Goal: Answer question/provide support: Share knowledge or assist other users

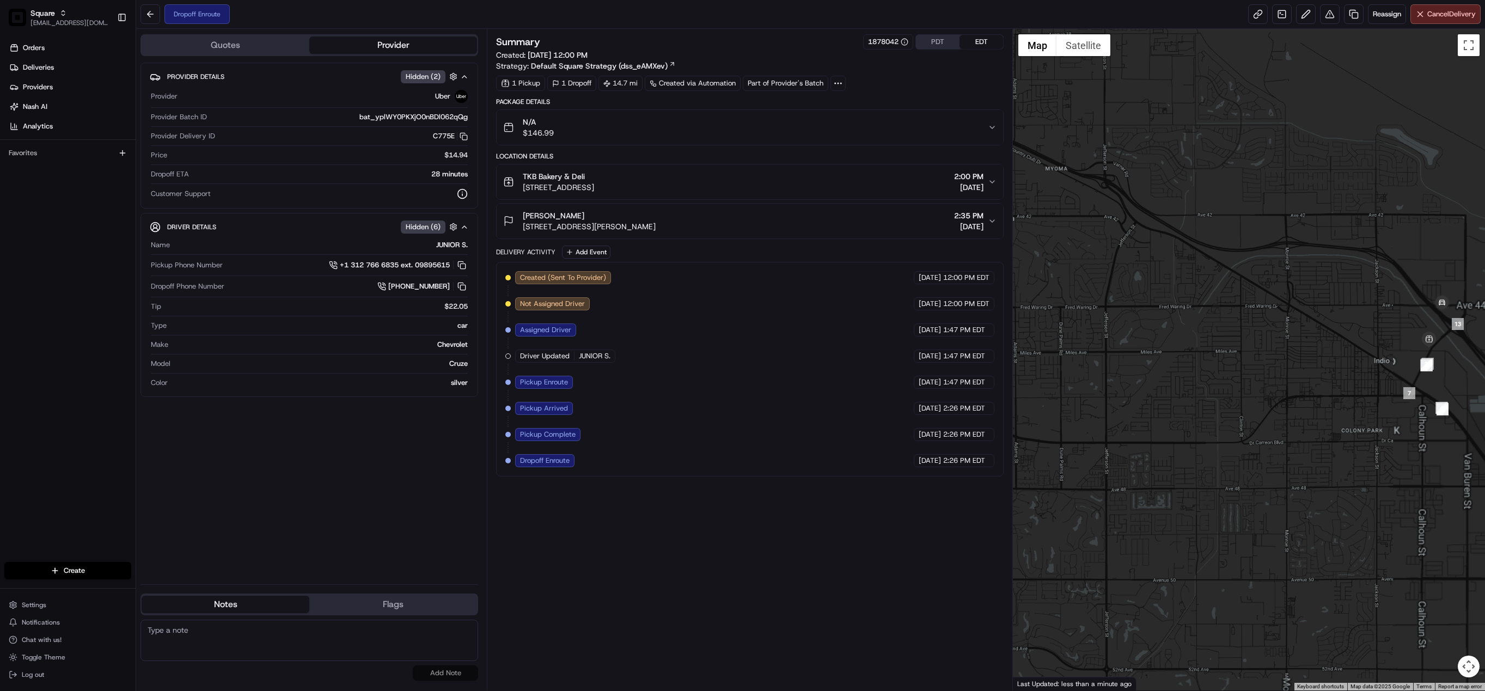
drag, startPoint x: 1377, startPoint y: 392, endPoint x: 1299, endPoint y: 353, distance: 87.2
click at [1299, 353] on div at bounding box center [1249, 359] width 472 height 661
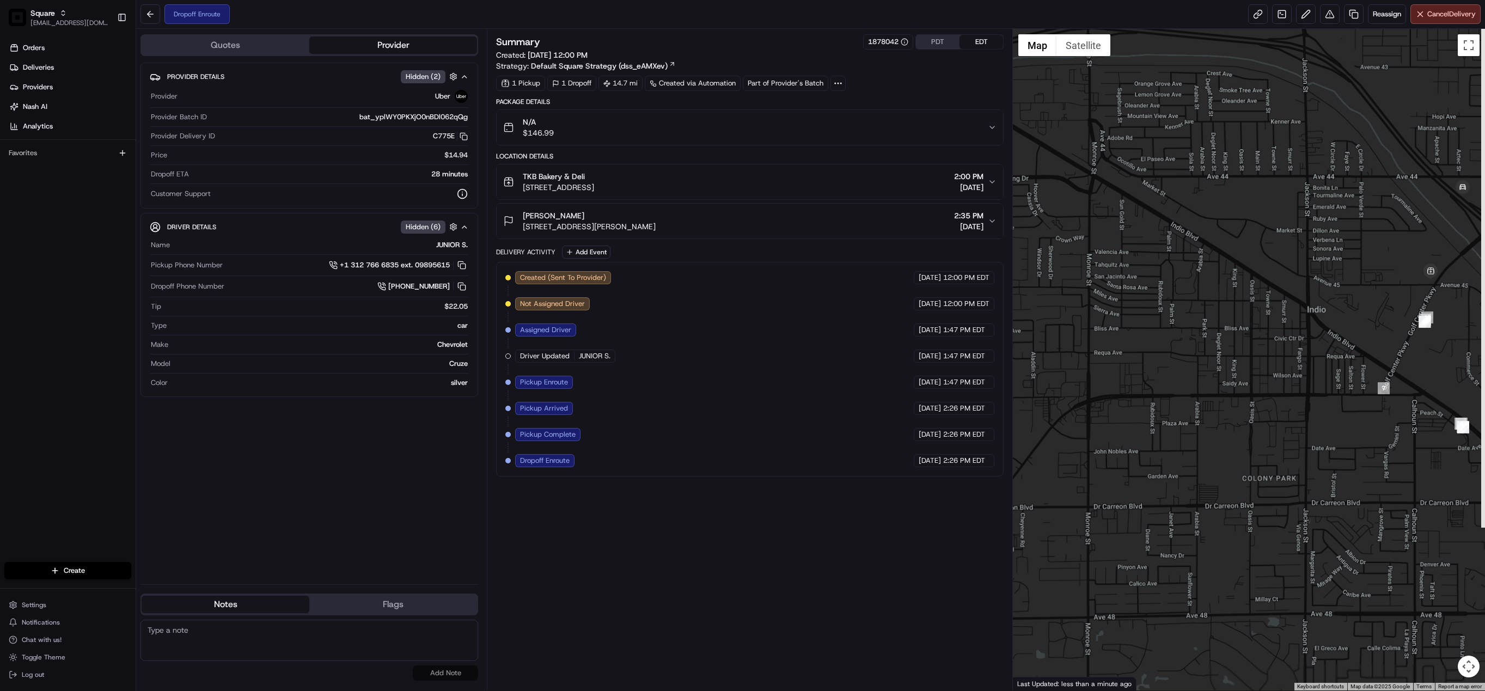
drag, startPoint x: 1407, startPoint y: 363, endPoint x: 1263, endPoint y: 314, distance: 152.4
click at [1263, 314] on div at bounding box center [1249, 359] width 472 height 661
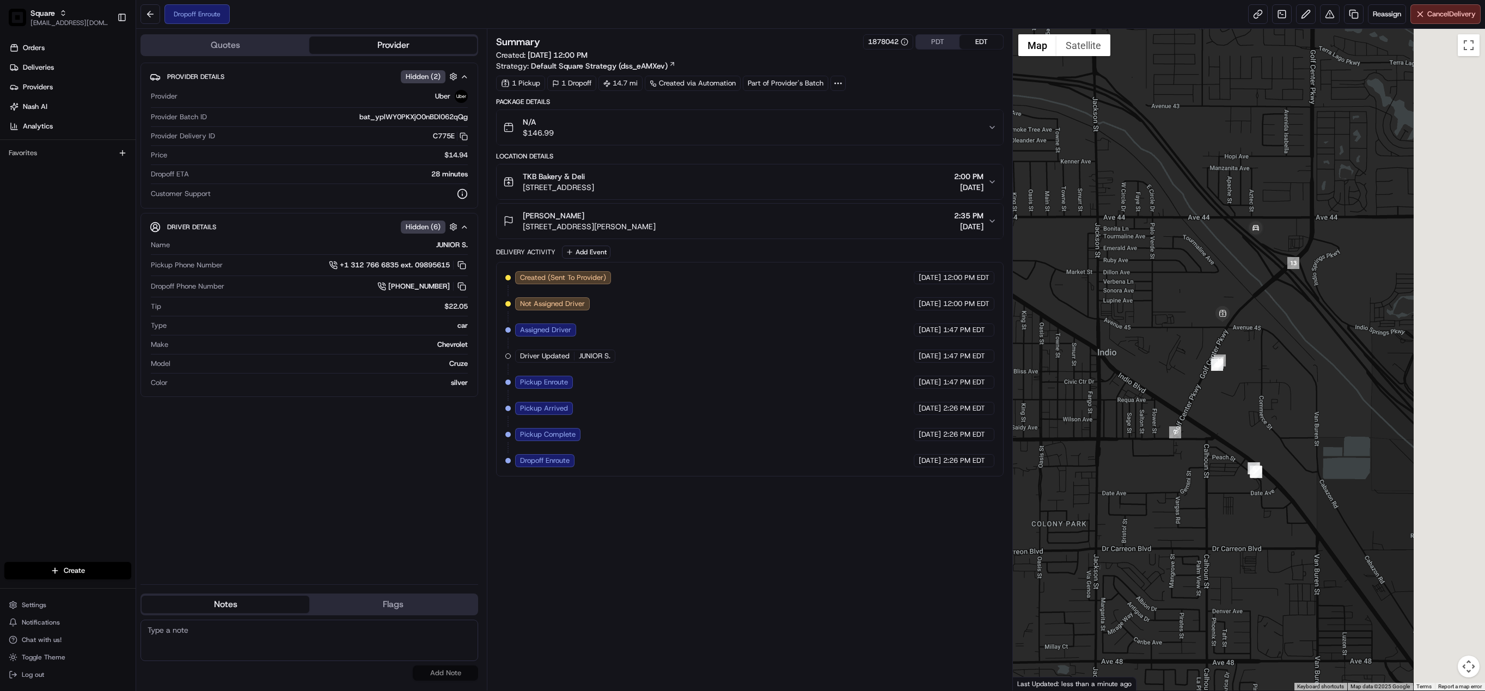
drag, startPoint x: 1416, startPoint y: 324, endPoint x: 1252, endPoint y: 376, distance: 172.4
click at [1252, 376] on div at bounding box center [1249, 359] width 472 height 661
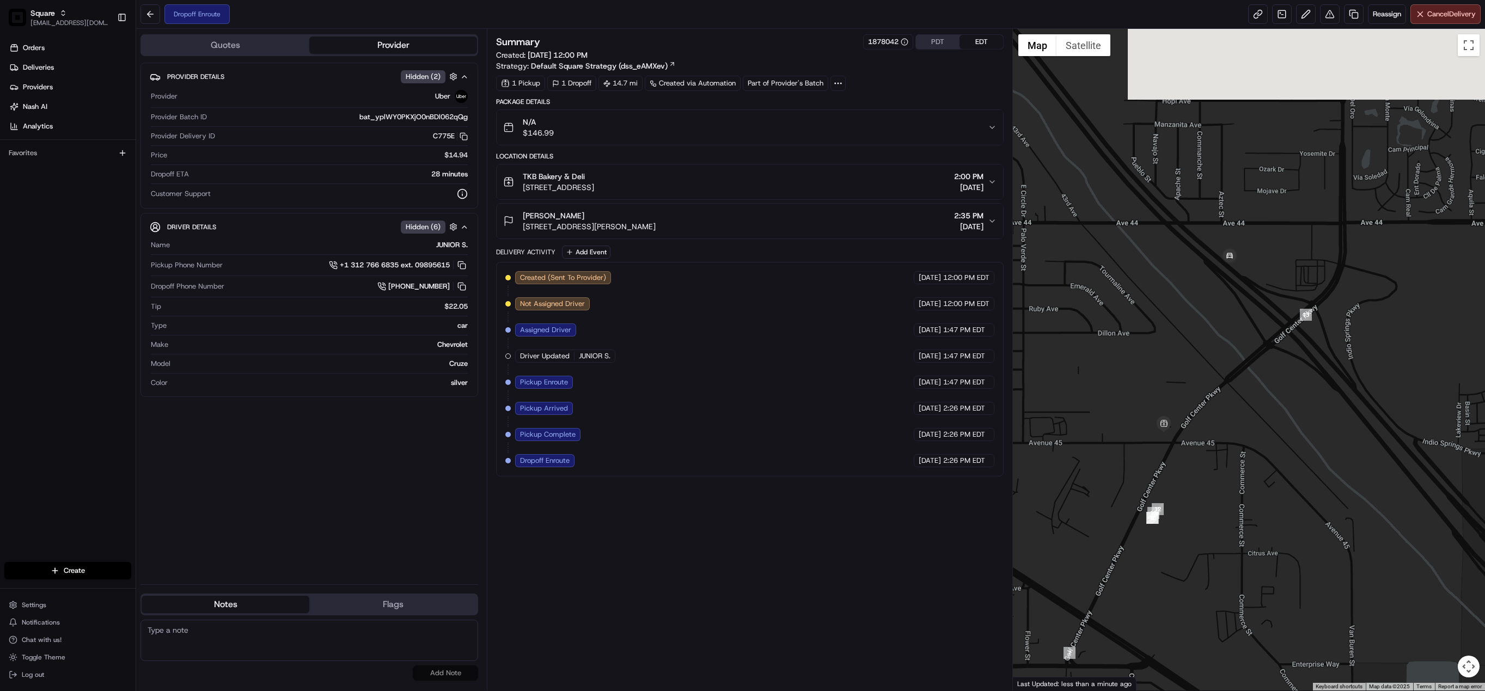
drag, startPoint x: 1315, startPoint y: 226, endPoint x: 1292, endPoint y: 382, distance: 158.0
click at [1292, 382] on div at bounding box center [1249, 359] width 472 height 661
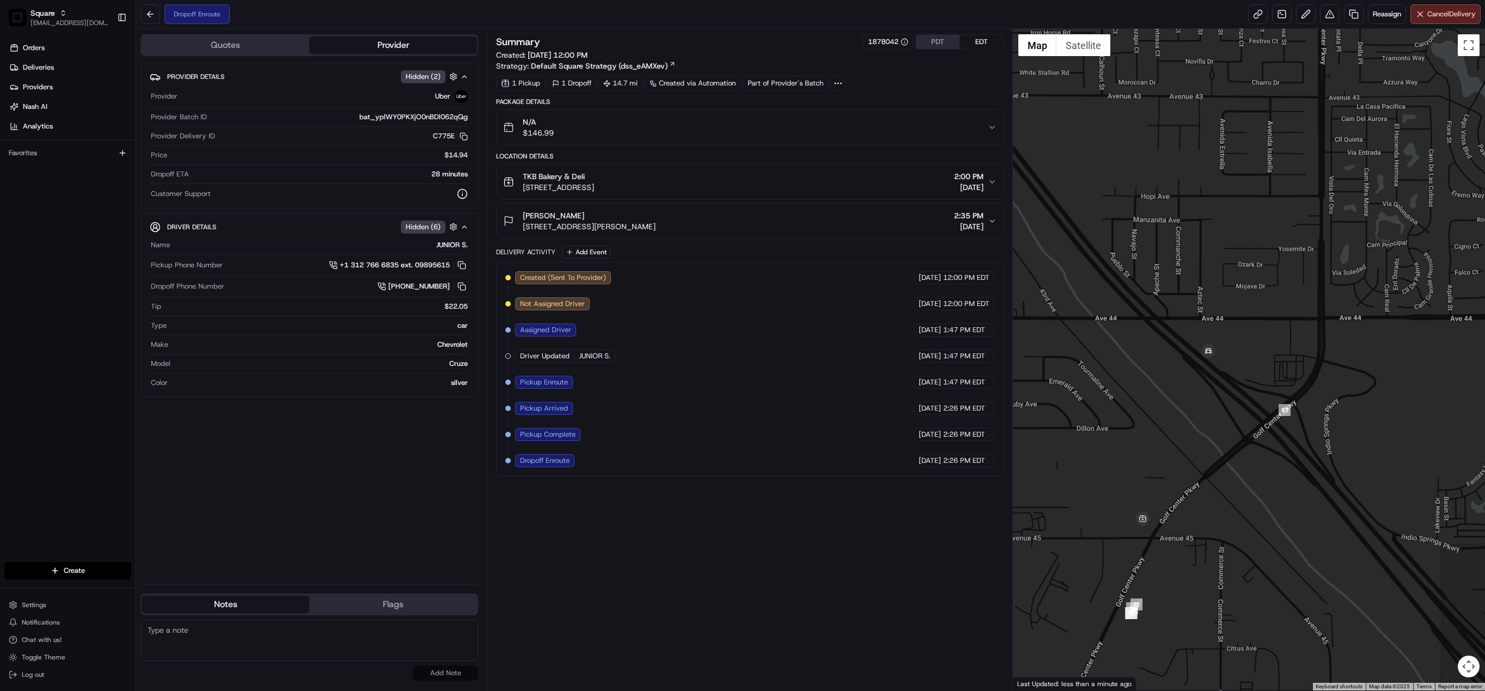
drag, startPoint x: 1219, startPoint y: 311, endPoint x: 1226, endPoint y: 399, distance: 88.4
click at [1226, 399] on div at bounding box center [1249, 359] width 472 height 661
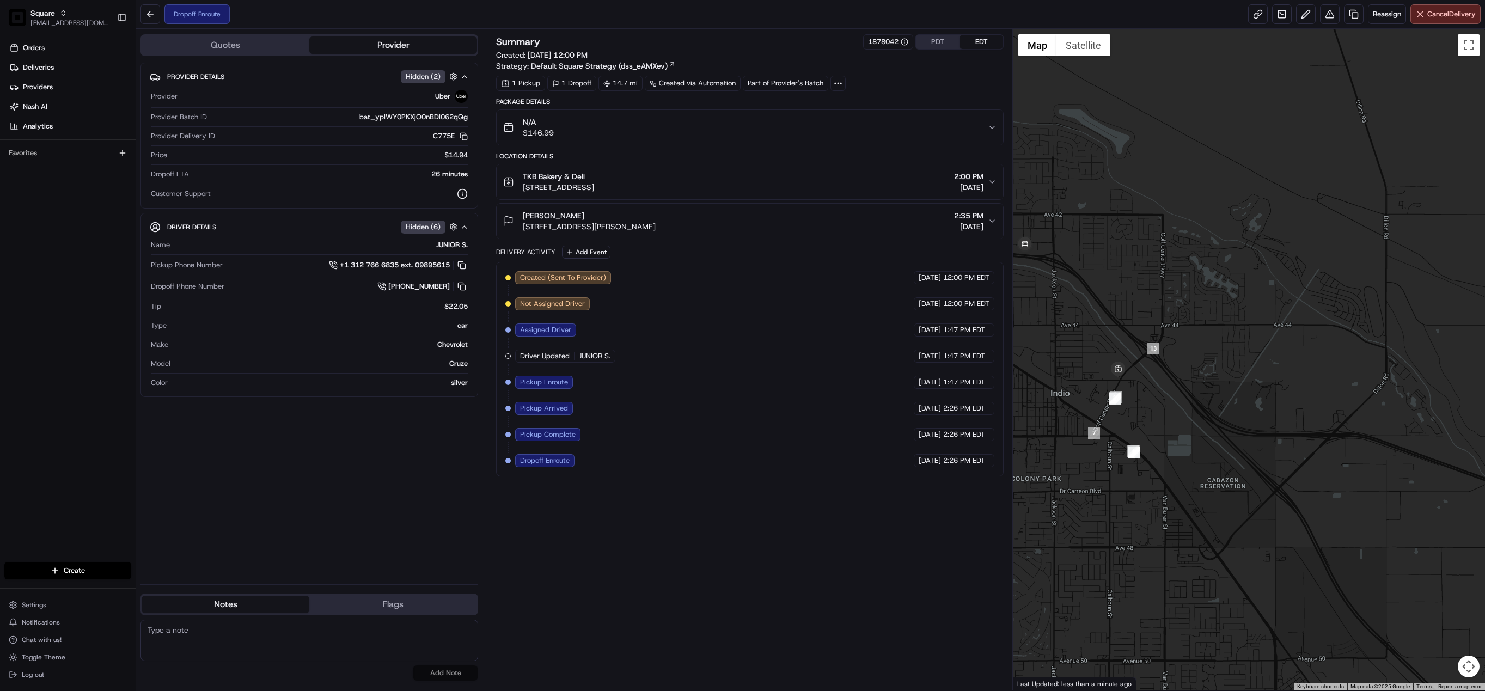
click at [241, 642] on textarea at bounding box center [309, 640] width 338 height 41
paste textarea "Chat/Caller Information: End CX Reason for Call:"
click at [231, 645] on textarea "Chat/Caller Information: End CX Reason for Call:" at bounding box center [309, 640] width 338 height 41
type textarea "Chat/Caller Information: End CX Reason for Call: Drop EAT status. Adv that the …"
click at [455, 673] on button "Add Note" at bounding box center [445, 672] width 65 height 15
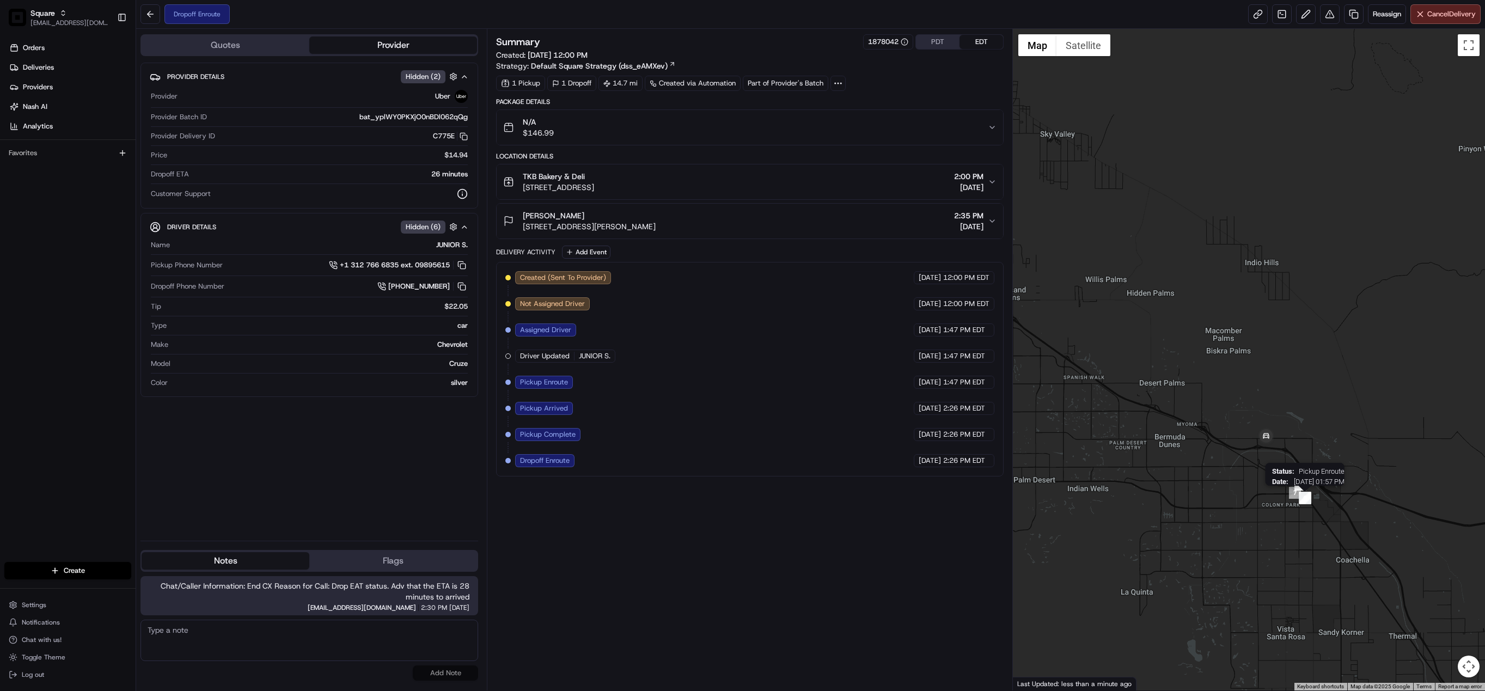
drag, startPoint x: 1107, startPoint y: 498, endPoint x: 1303, endPoint y: 495, distance: 196.0
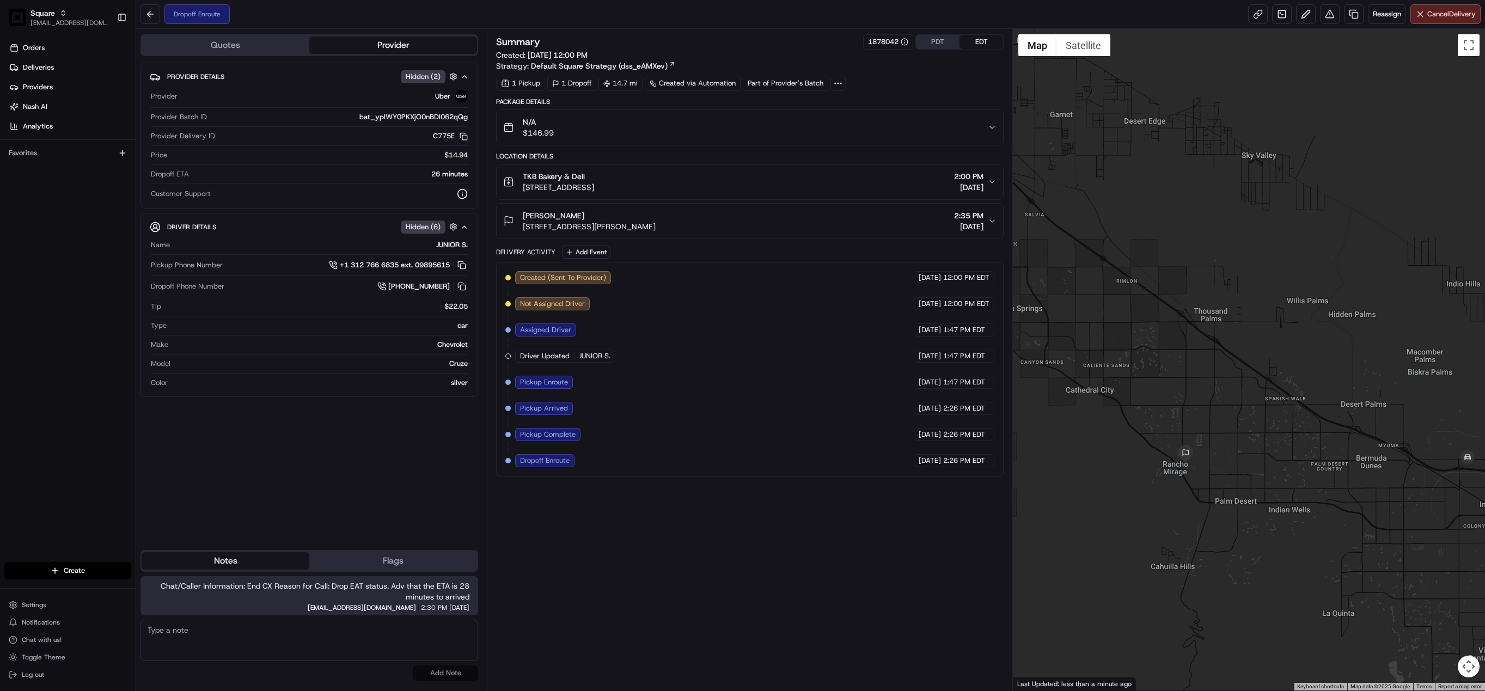
drag, startPoint x: 1228, startPoint y: 495, endPoint x: 1431, endPoint y: 518, distance: 204.4
click at [1431, 518] on div at bounding box center [1249, 359] width 472 height 661
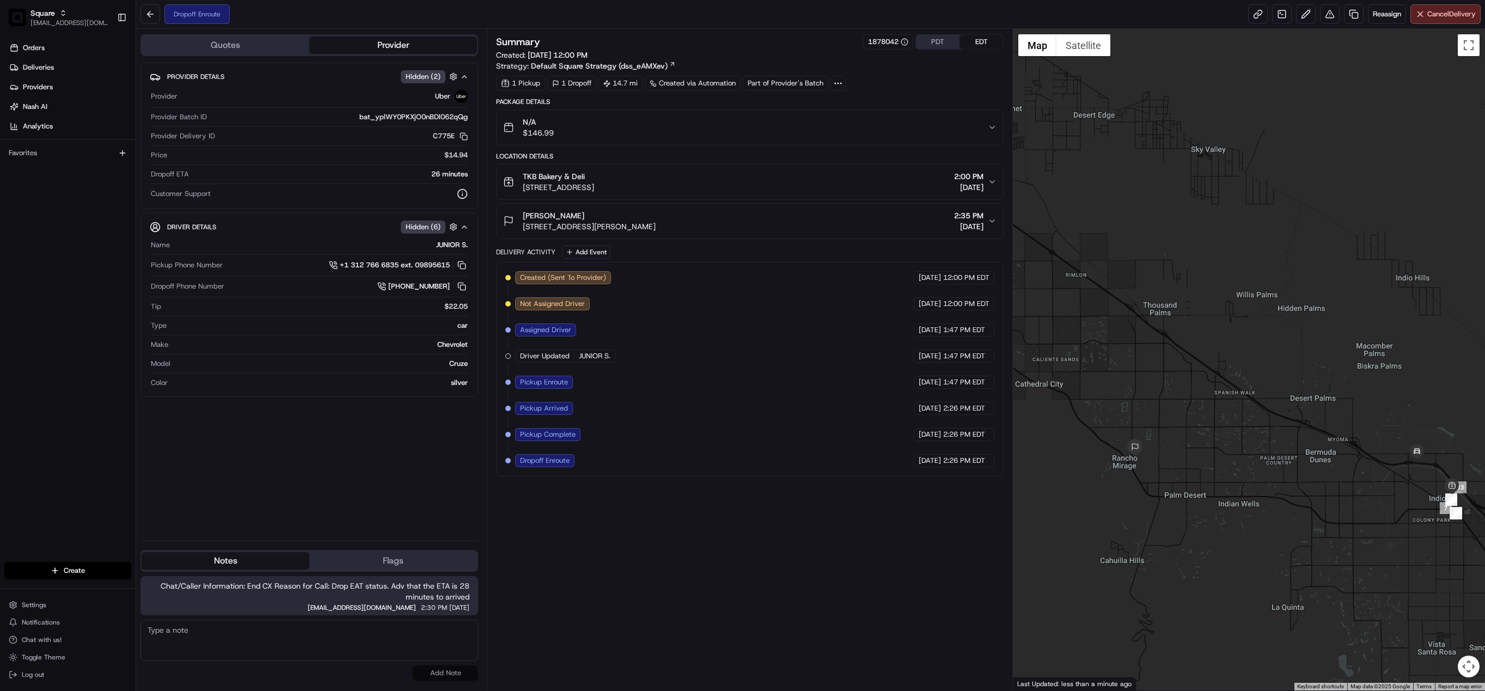
drag, startPoint x: 1405, startPoint y: 511, endPoint x: 1351, endPoint y: 505, distance: 54.2
click at [1351, 505] on div at bounding box center [1249, 359] width 472 height 661
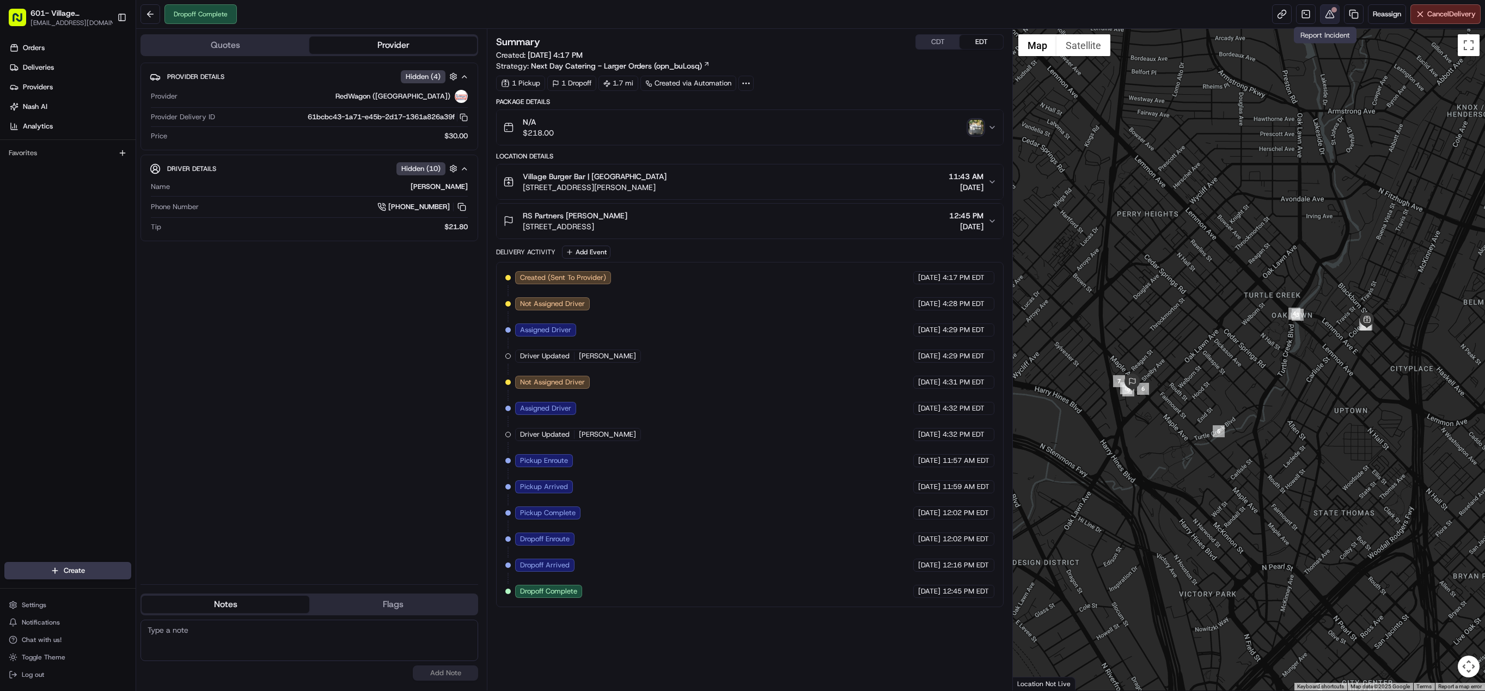
click at [1327, 20] on button at bounding box center [1330, 14] width 20 height 20
click at [933, 44] on button "CDT" at bounding box center [938, 42] width 44 height 14
click at [1328, 13] on button at bounding box center [1330, 14] width 20 height 20
click at [928, 38] on button "CDT" at bounding box center [938, 42] width 44 height 14
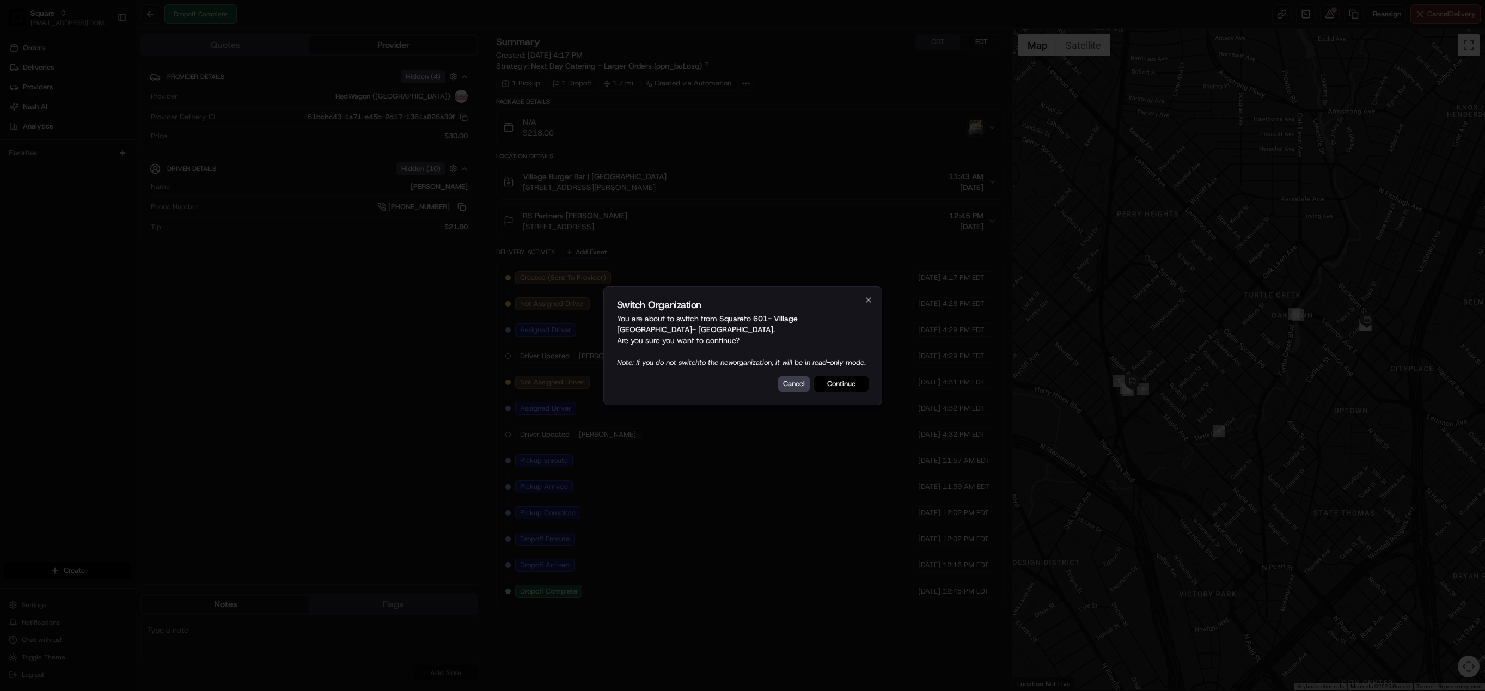
click at [844, 391] on button "Continue" at bounding box center [841, 383] width 54 height 15
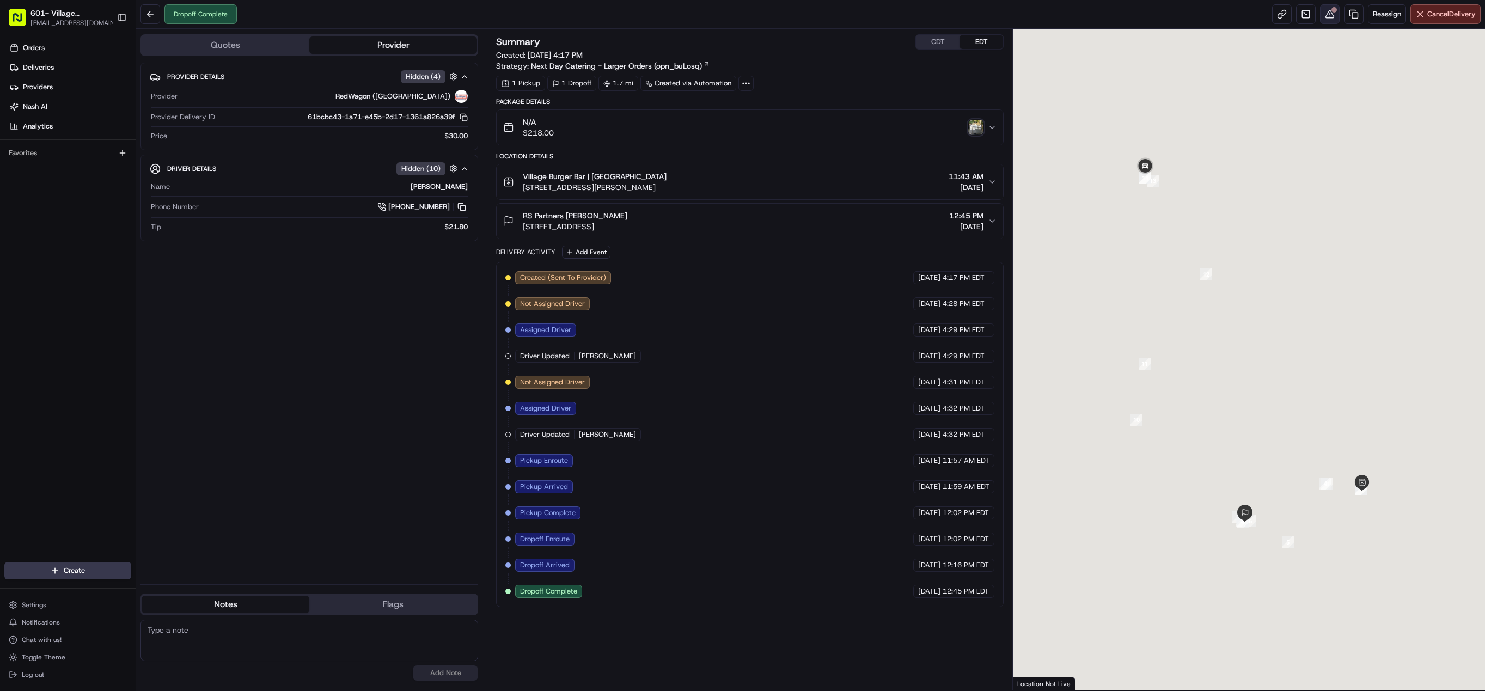
click at [1320, 20] on button at bounding box center [1330, 14] width 20 height 20
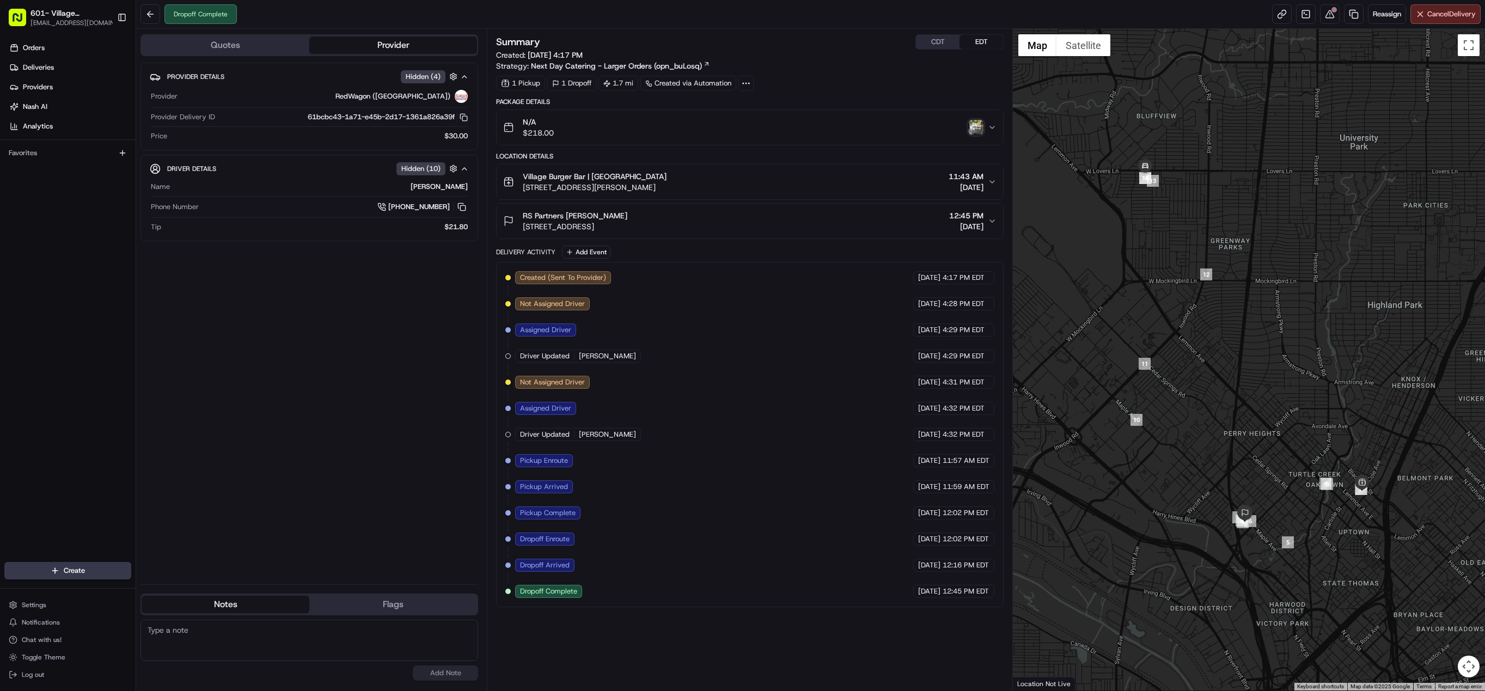
click at [933, 42] on button "CDT" at bounding box center [938, 42] width 44 height 14
click at [1328, 17] on button at bounding box center [1330, 14] width 20 height 20
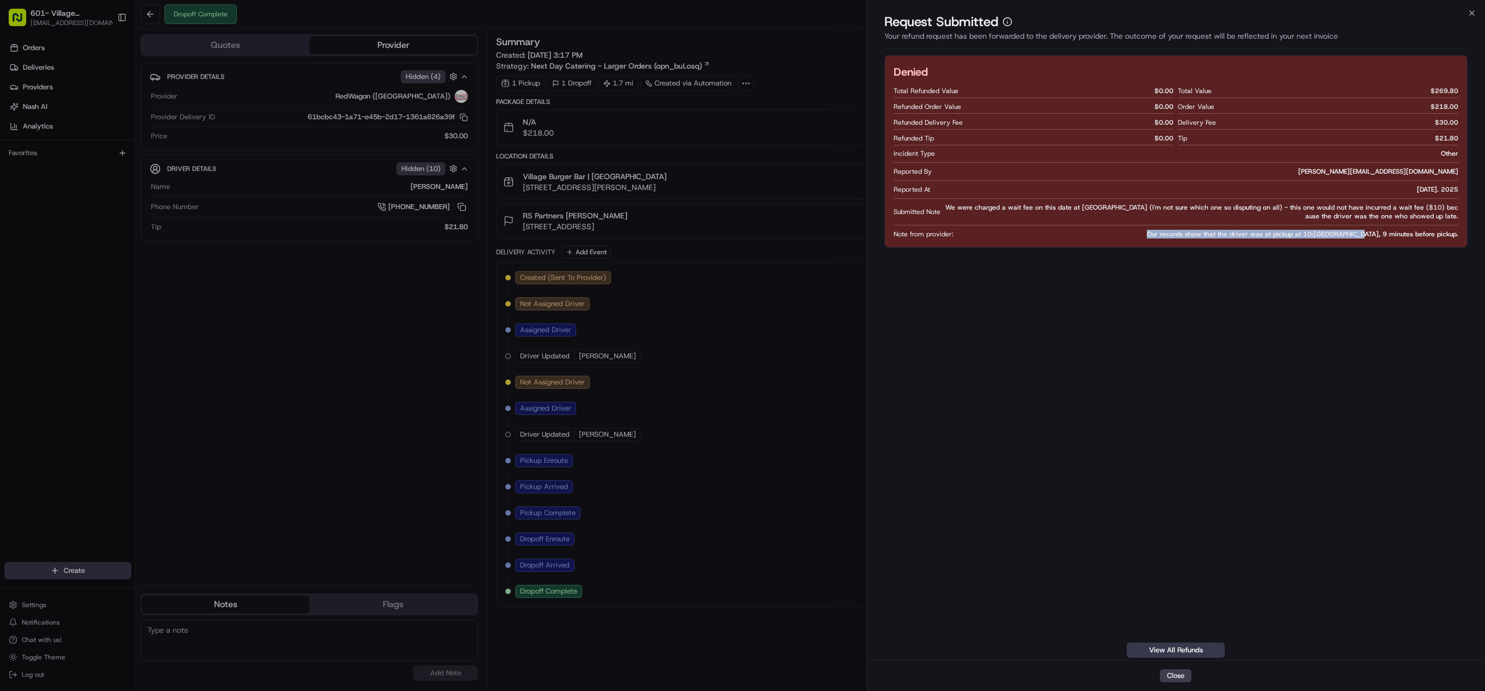
drag, startPoint x: 1196, startPoint y: 232, endPoint x: 1404, endPoint y: 235, distance: 207.5
click at [1404, 235] on div "Note from provider: Our records show that the driver was at pickup at 10:57 CT,…" at bounding box center [1175, 234] width 565 height 9
click at [1423, 248] on div "Denied Total Refunded Value $ 0.00 Refunded Order Value $ 0.00 Refunded Deliver…" at bounding box center [1175, 356] width 583 height 603
drag, startPoint x: 1460, startPoint y: 232, endPoint x: 1192, endPoint y: 234, distance: 267.9
click at [1192, 234] on div "Denied Total Refunded Value $ 0.00 Refunded Order Value $ 0.00 Refunded Deliver…" at bounding box center [1175, 151] width 583 height 193
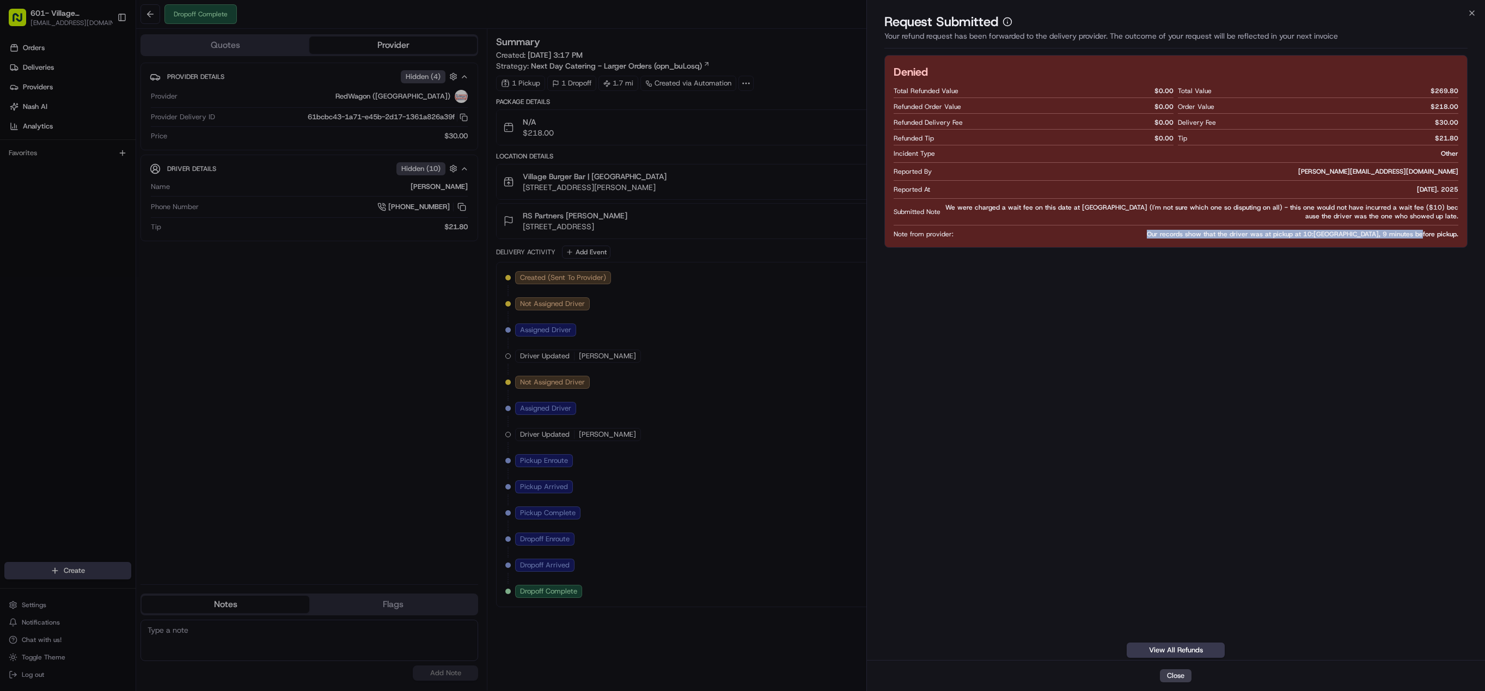
copy span "Our records show that the driver was at pickup at 10:57 CT, 9 minutes before pi…"
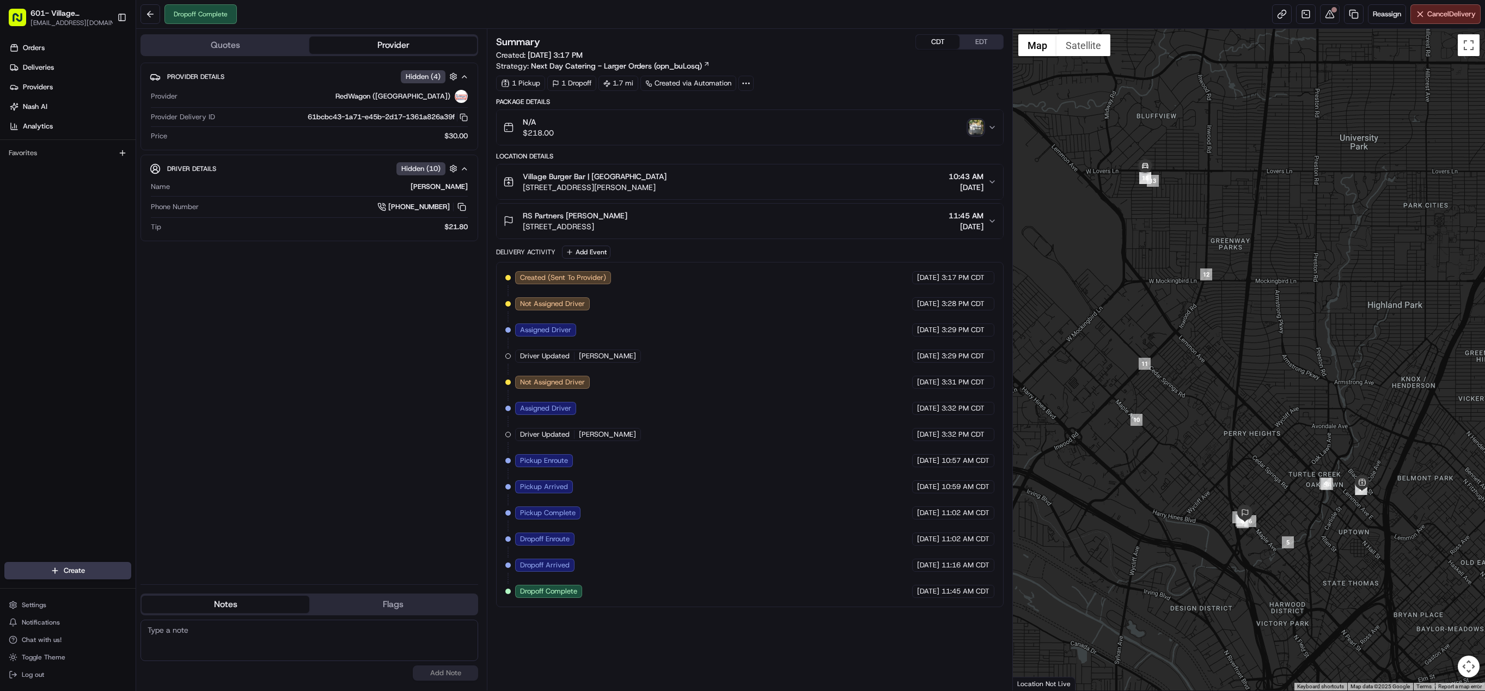
click at [785, 189] on div "Village Burger Bar | West Village 3699 McKinney Ave C-325, Dallas, TX 75204, US…" at bounding box center [745, 182] width 485 height 22
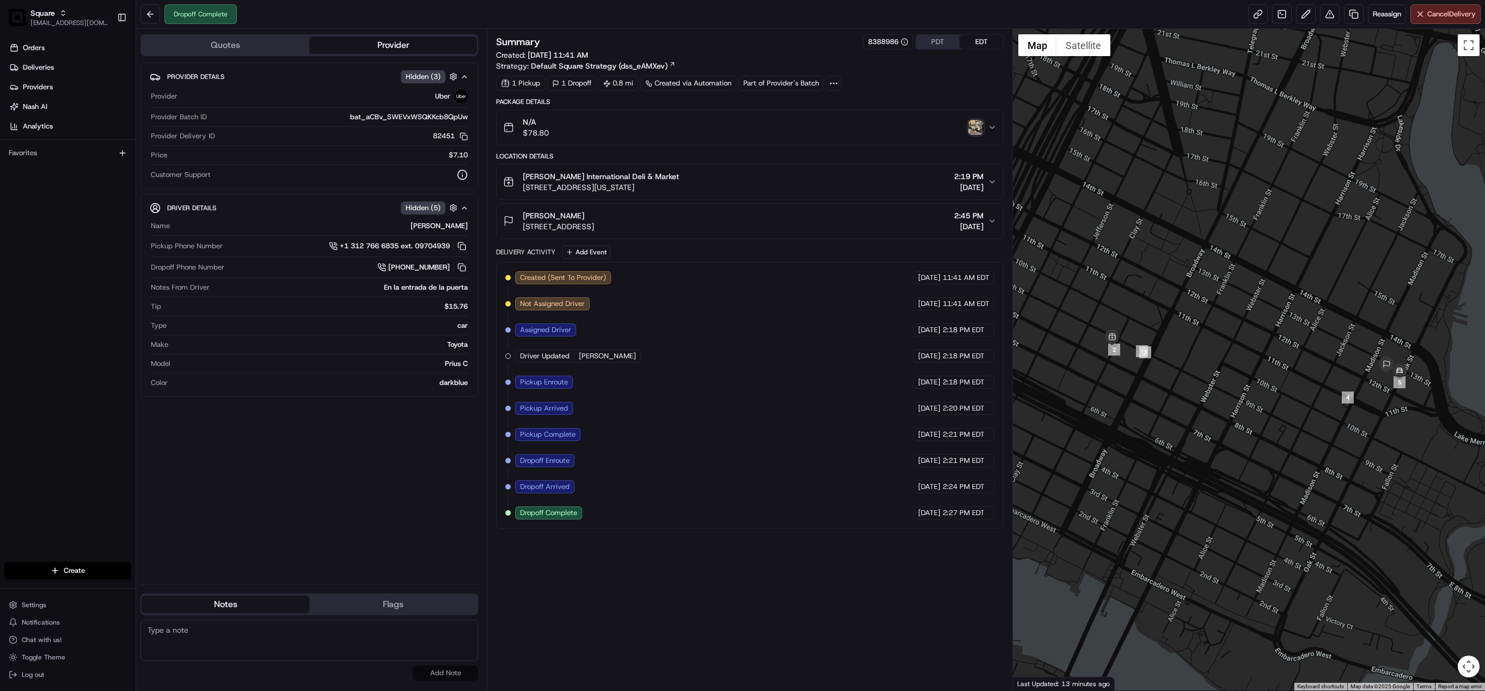
click at [978, 130] on img "button" at bounding box center [975, 127] width 15 height 15
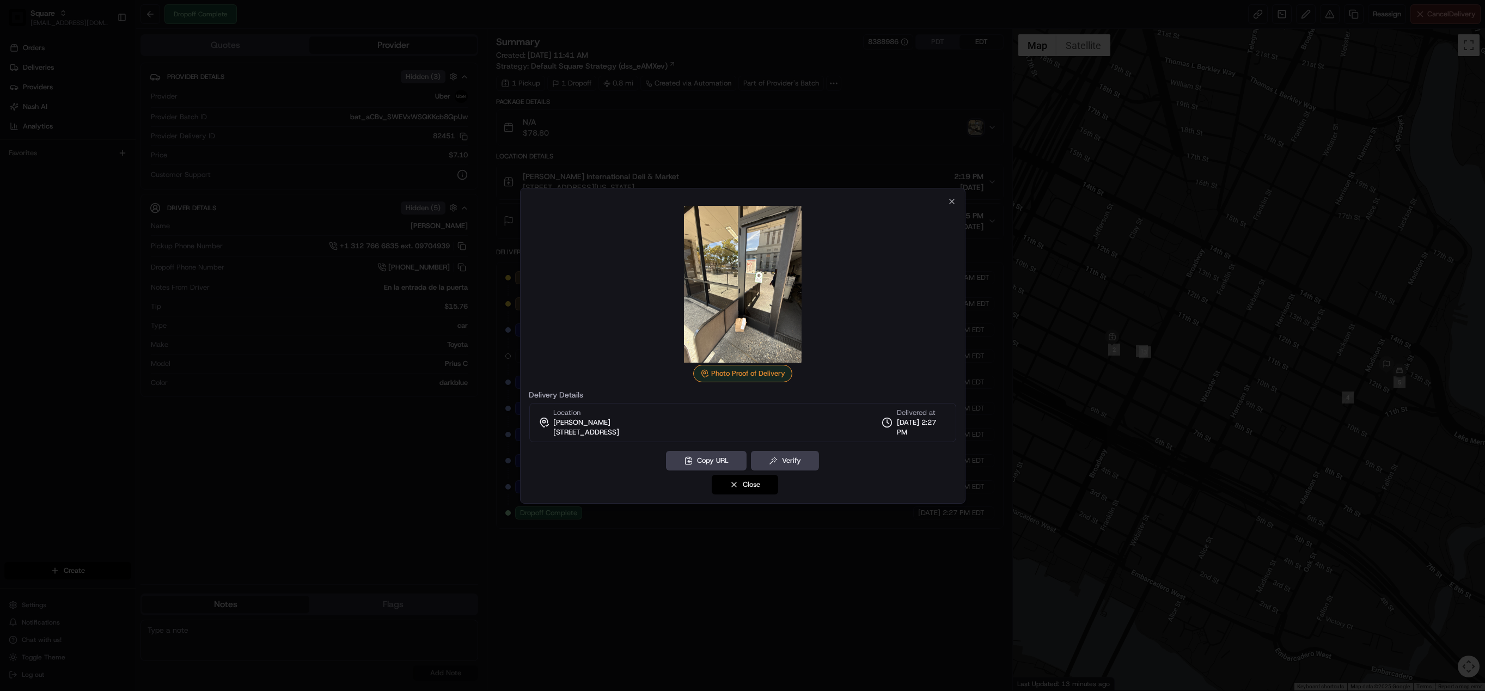
click at [738, 480] on button "Close" at bounding box center [745, 485] width 66 height 20
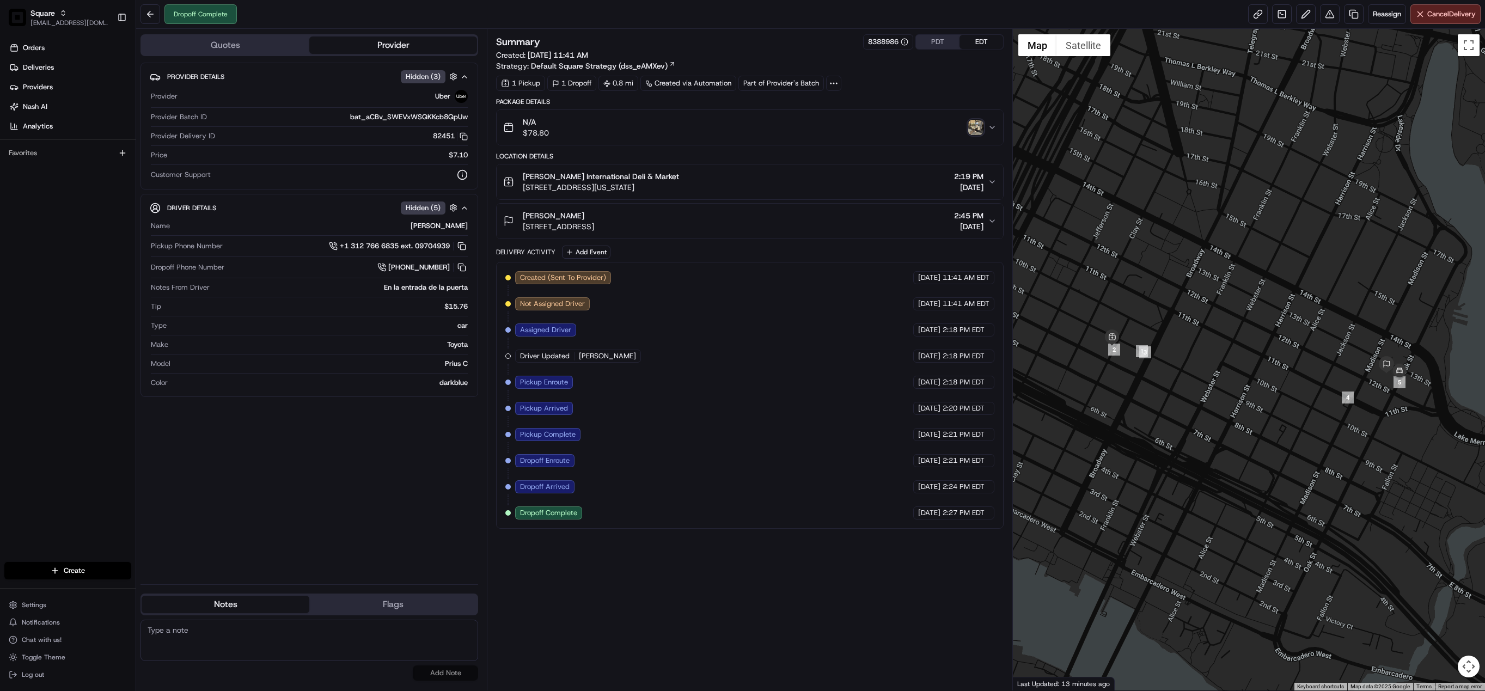
click at [732, 572] on div "Summary 8388986 PDT EDT Created: 08/21/2025 11:41 AM Strategy: Default Square S…" at bounding box center [749, 359] width 507 height 651
click at [1320, 21] on button at bounding box center [1330, 14] width 20 height 20
click at [265, 639] on textarea at bounding box center [309, 640] width 338 height 41
paste textarea "Chat/Caller Information: End CX Reason for Call:"
click at [246, 652] on textarea "Chat/Caller Information: End CX Reason for Call:" at bounding box center [309, 640] width 338 height 41
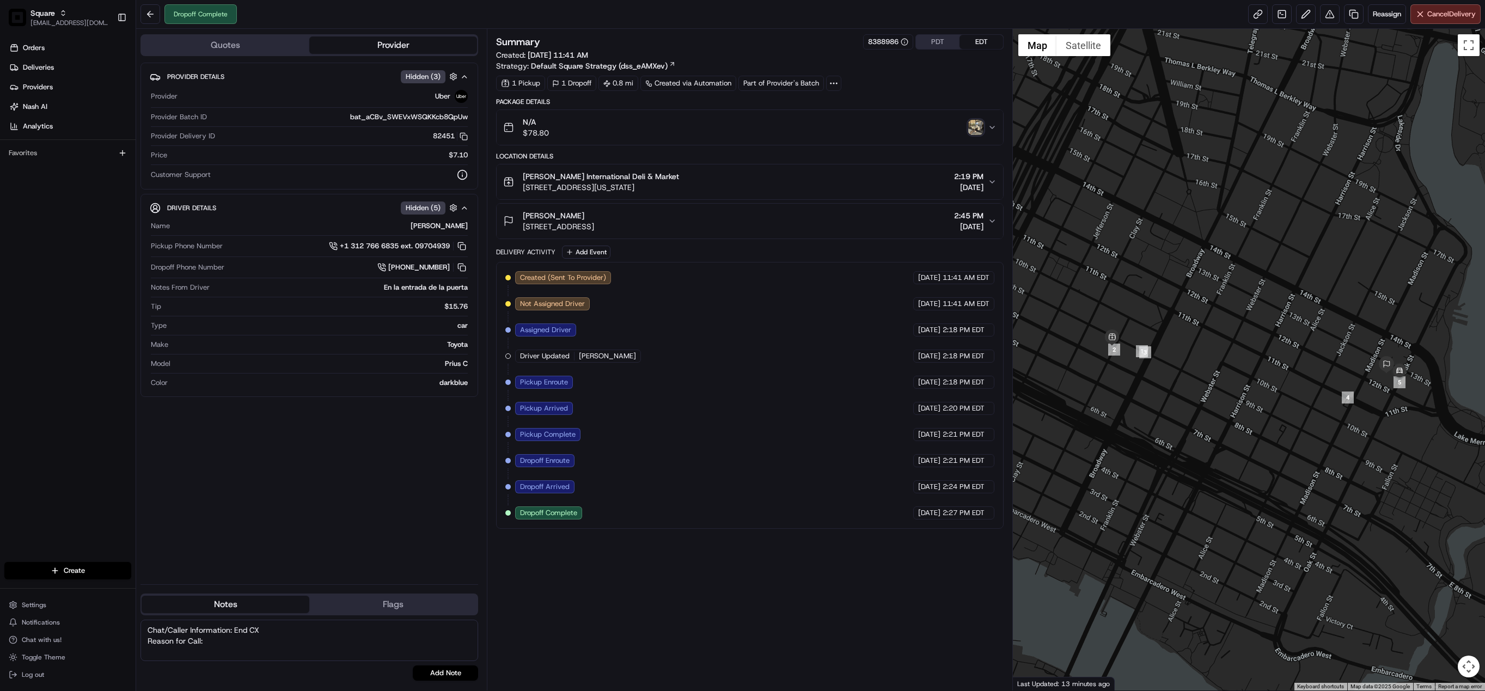
click at [252, 639] on textarea "Chat/Caller Information: End CX Reason for Call:" at bounding box center [309, 640] width 338 height 41
click at [180, 657] on textarea "Chat/Caller Information: End CX Reason for Call: cx just want to report how she…" at bounding box center [309, 640] width 338 height 41
type textarea "Chat/Caller Information: End CX Reason for Call: cx just want to report how she…"
click at [443, 675] on button "Add Note" at bounding box center [445, 672] width 65 height 15
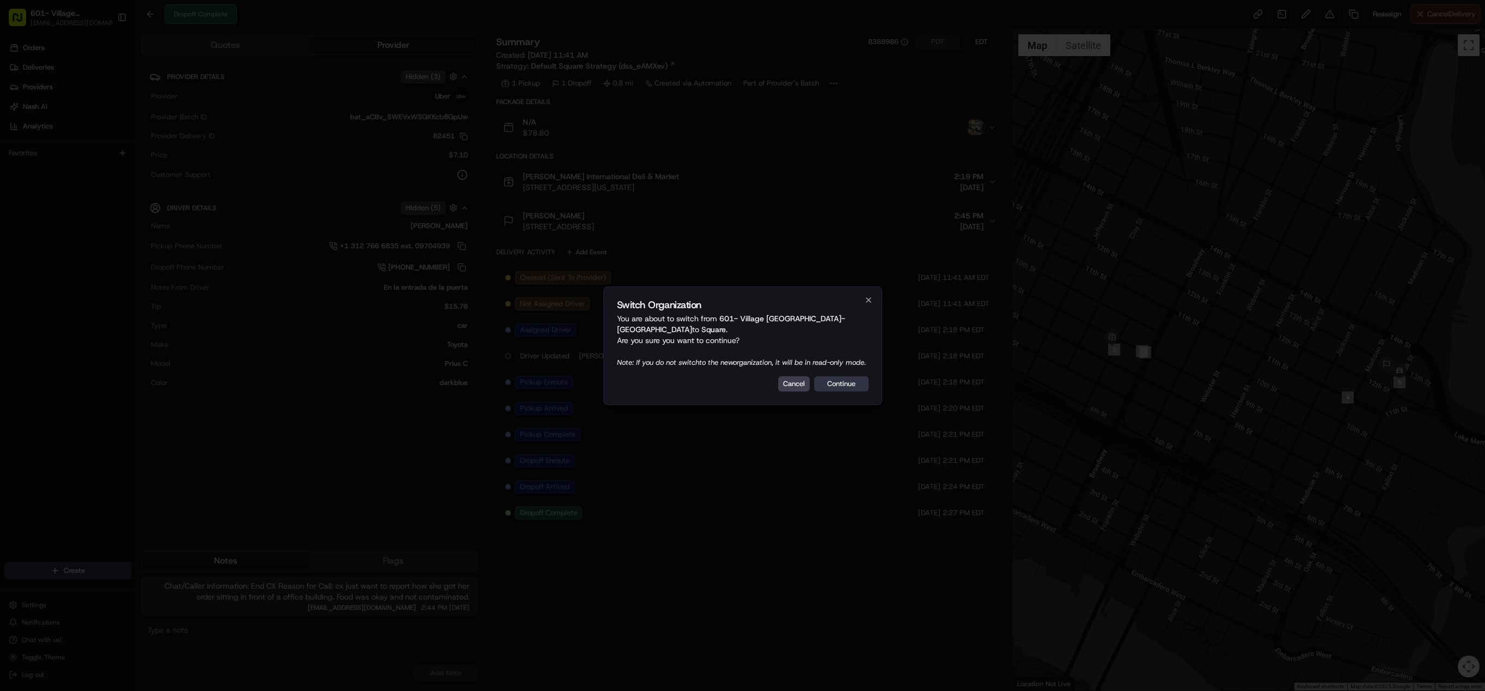
click at [848, 385] on button "Continue" at bounding box center [841, 383] width 54 height 15
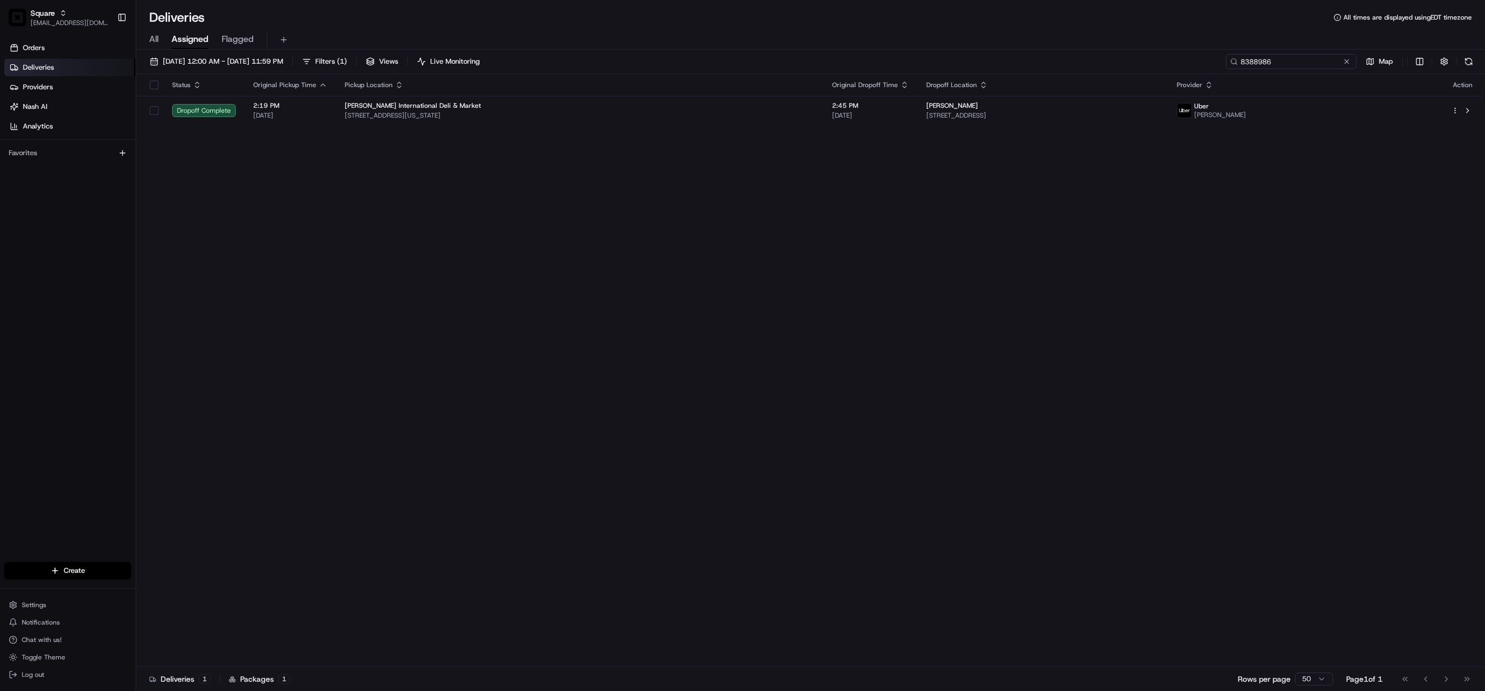
click at [1279, 64] on input "8388986" at bounding box center [1291, 61] width 131 height 15
paste input "5516380"
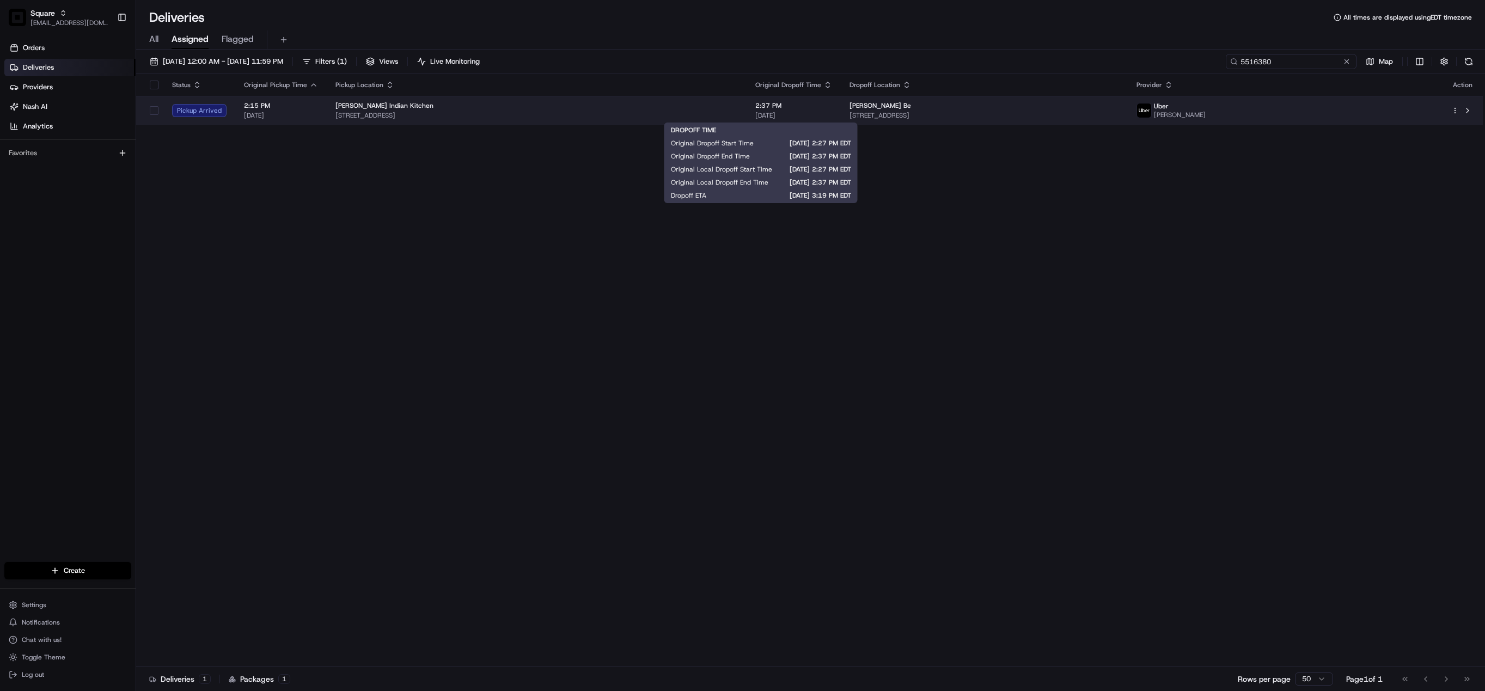
type input "5516380"
click at [802, 111] on span "[DATE]" at bounding box center [793, 115] width 77 height 9
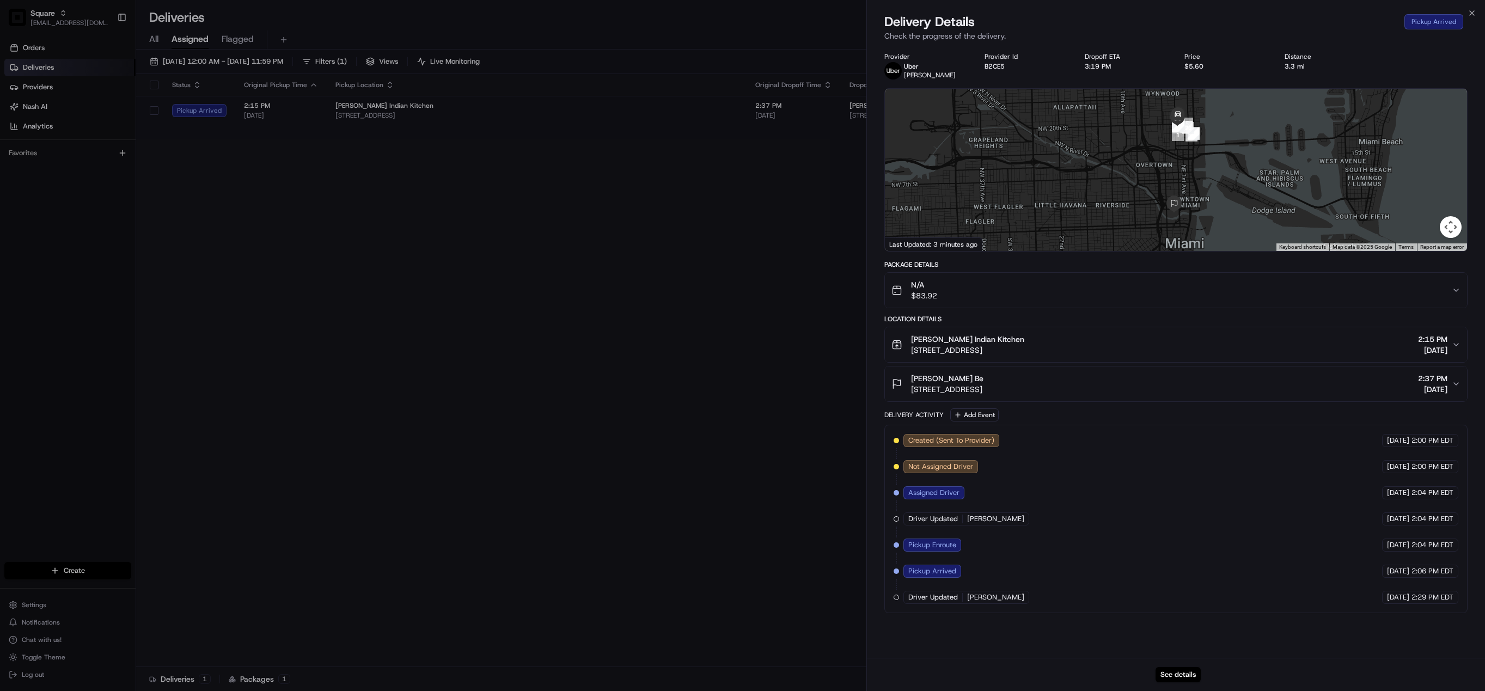
click at [1184, 683] on div "See details" at bounding box center [1176, 674] width 618 height 33
click at [1189, 672] on button "See details" at bounding box center [1177, 674] width 45 height 15
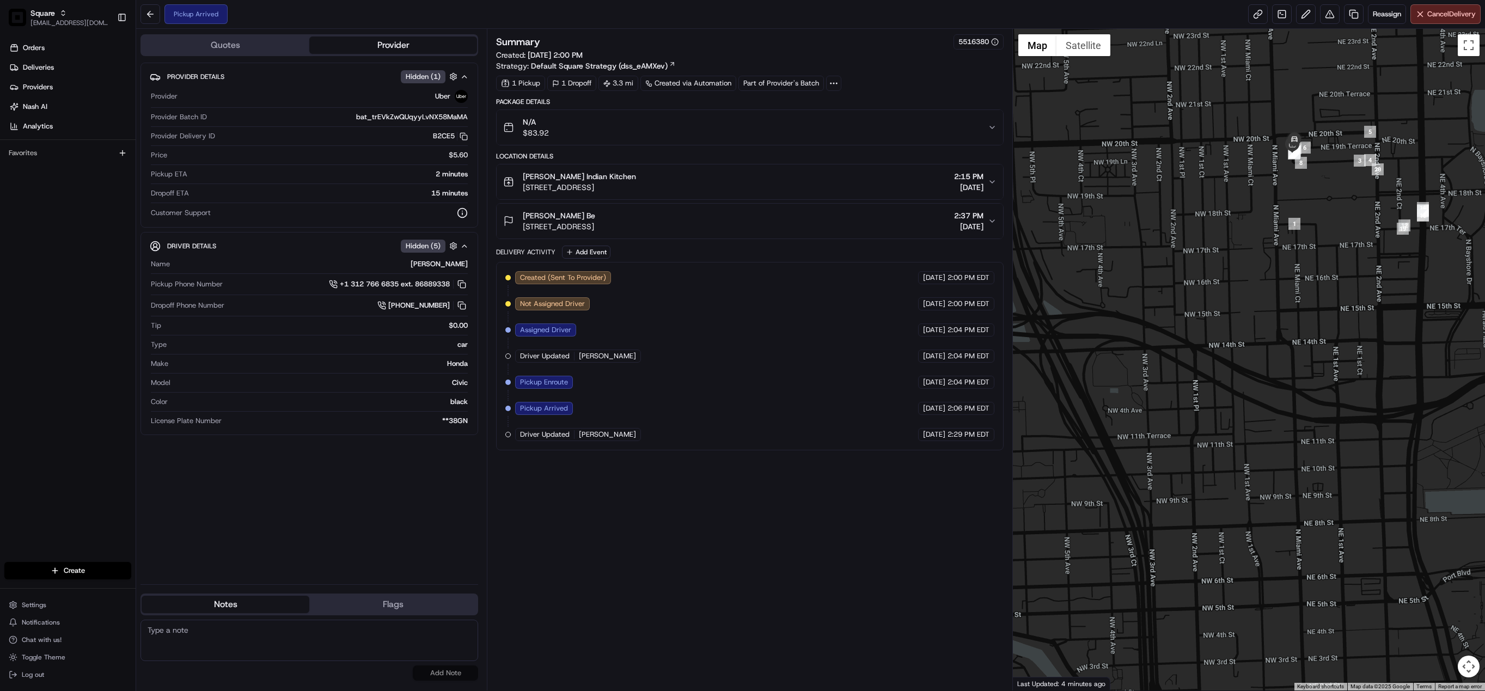
drag, startPoint x: 1252, startPoint y: 284, endPoint x: 1249, endPoint y: 301, distance: 16.5
click at [1249, 301] on div at bounding box center [1249, 359] width 472 height 661
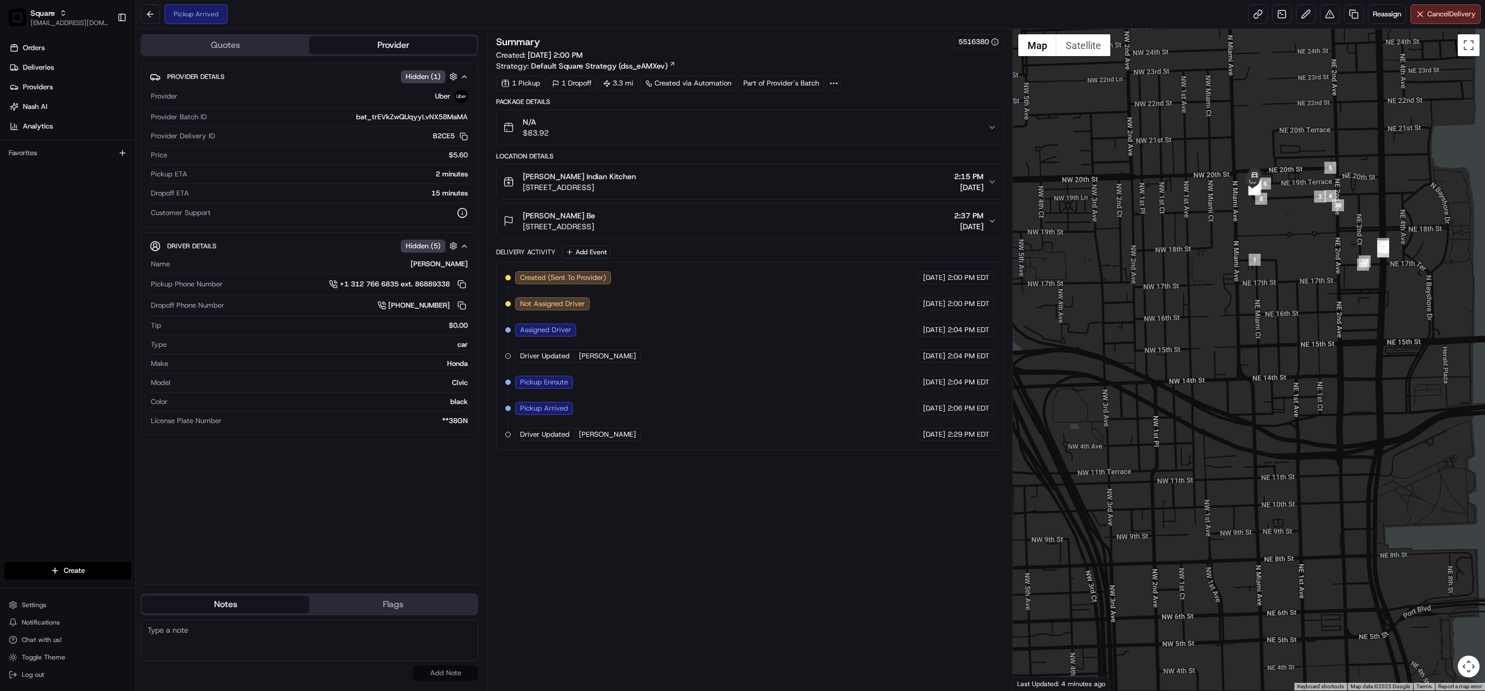
drag, startPoint x: 1307, startPoint y: 286, endPoint x: 1271, endPoint y: 299, distance: 38.7
click at [1272, 301] on div at bounding box center [1249, 359] width 472 height 661
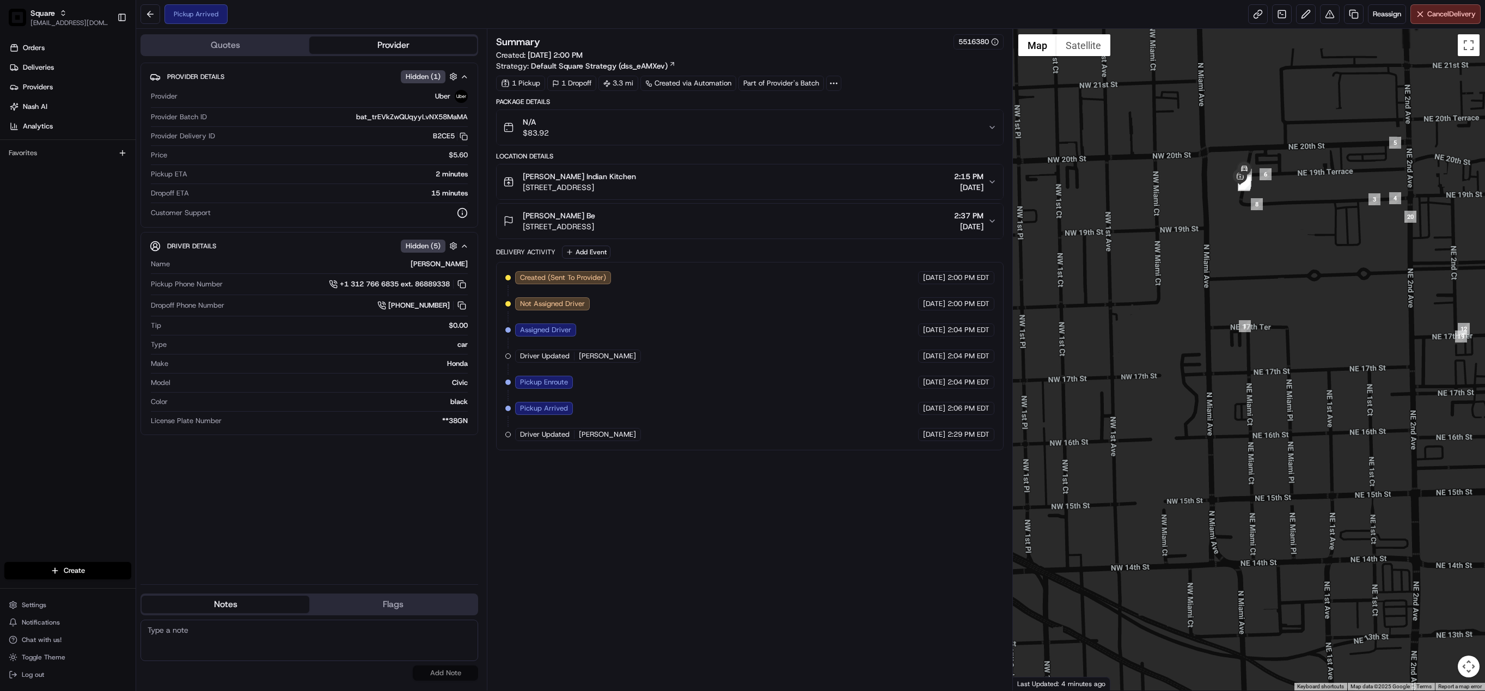
drag, startPoint x: 1248, startPoint y: 180, endPoint x: 1247, endPoint y: 290, distance: 110.0
click at [1248, 290] on div at bounding box center [1249, 359] width 472 height 661
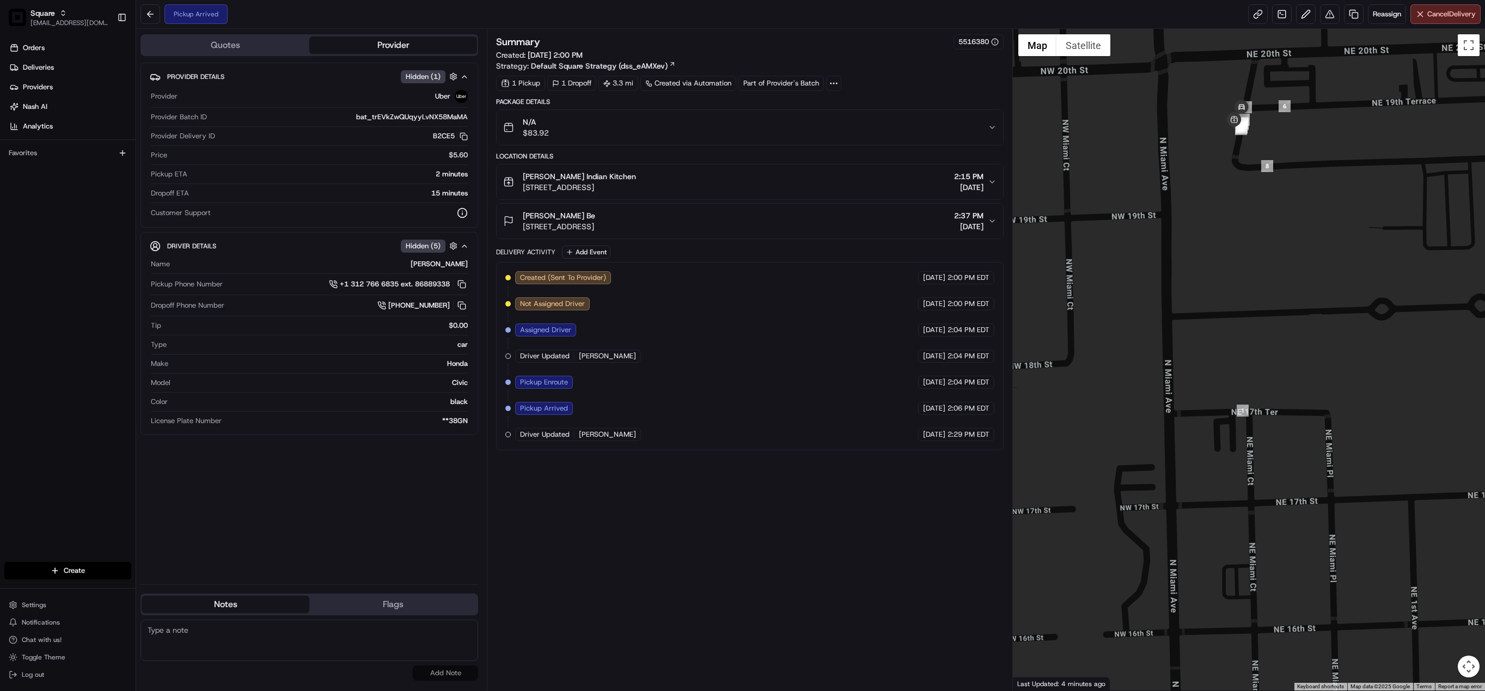
drag, startPoint x: 1255, startPoint y: 236, endPoint x: 1263, endPoint y: 383, distance: 147.2
click at [1264, 389] on div at bounding box center [1249, 359] width 472 height 661
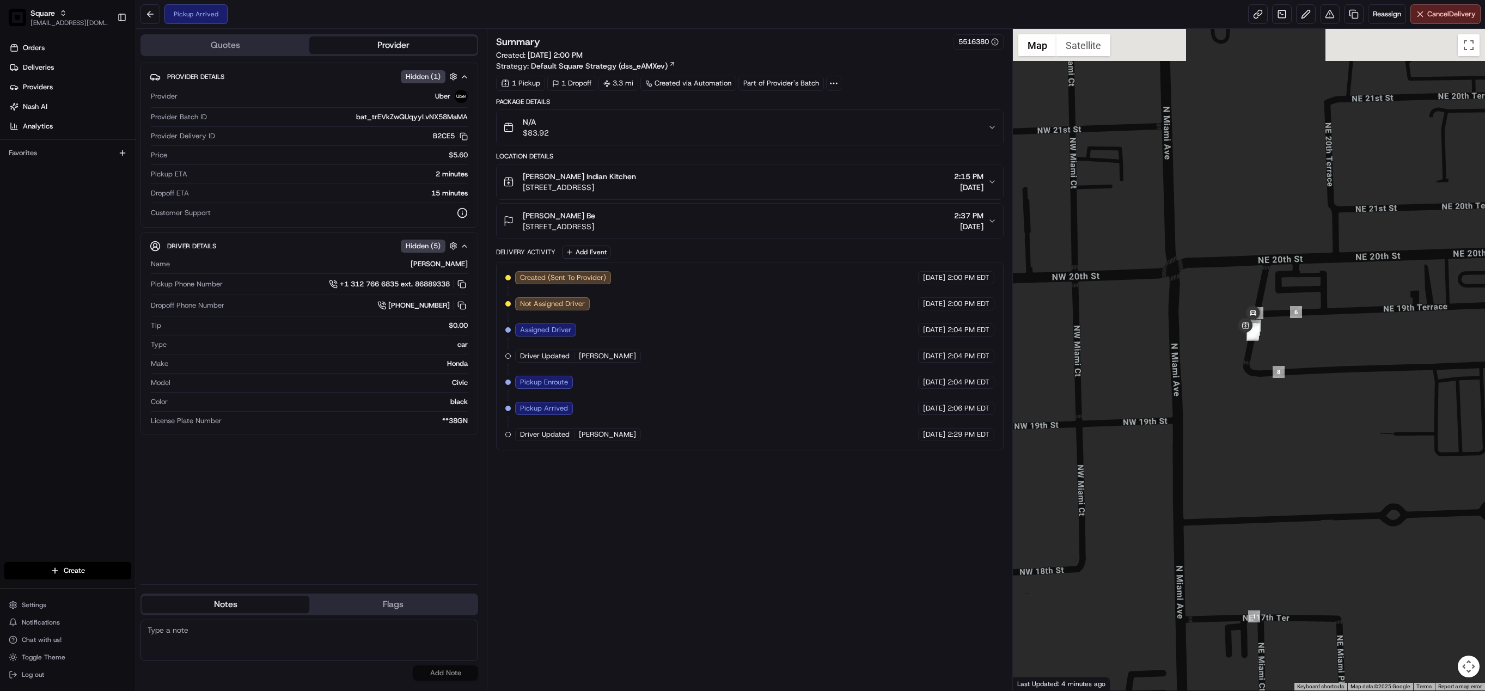
drag, startPoint x: 1237, startPoint y: 314, endPoint x: 1249, endPoint y: 410, distance: 97.2
click at [1249, 410] on div at bounding box center [1249, 359] width 472 height 661
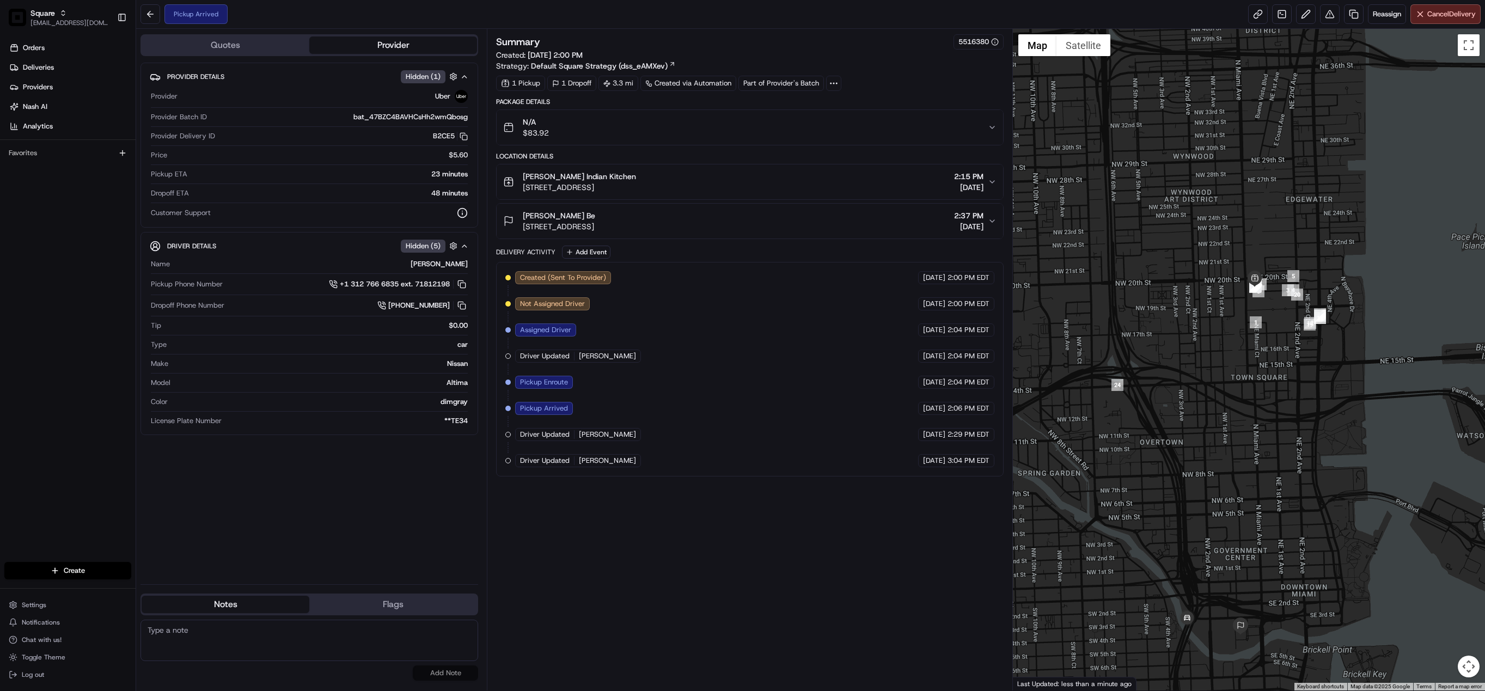
click at [211, 48] on button "Quotes" at bounding box center [226, 44] width 168 height 17
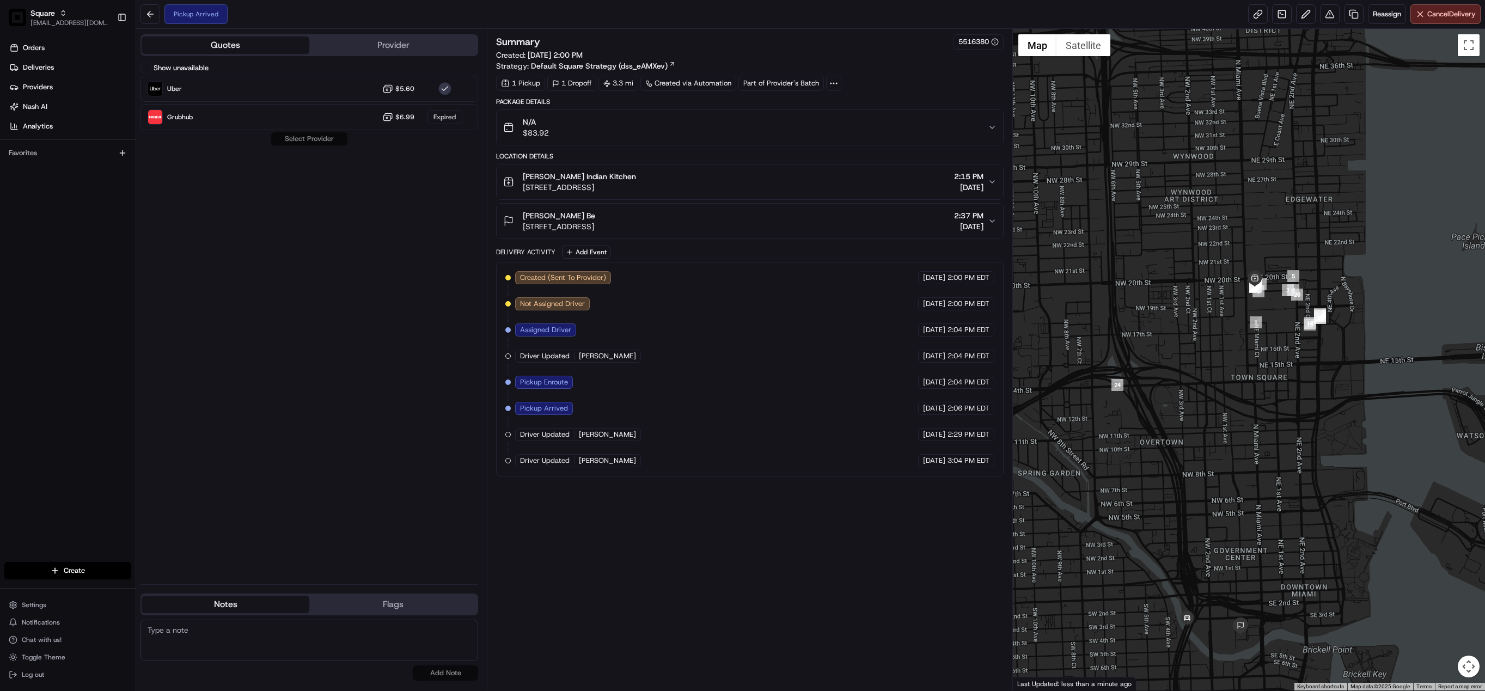
click at [376, 46] on button "Provider" at bounding box center [393, 44] width 168 height 17
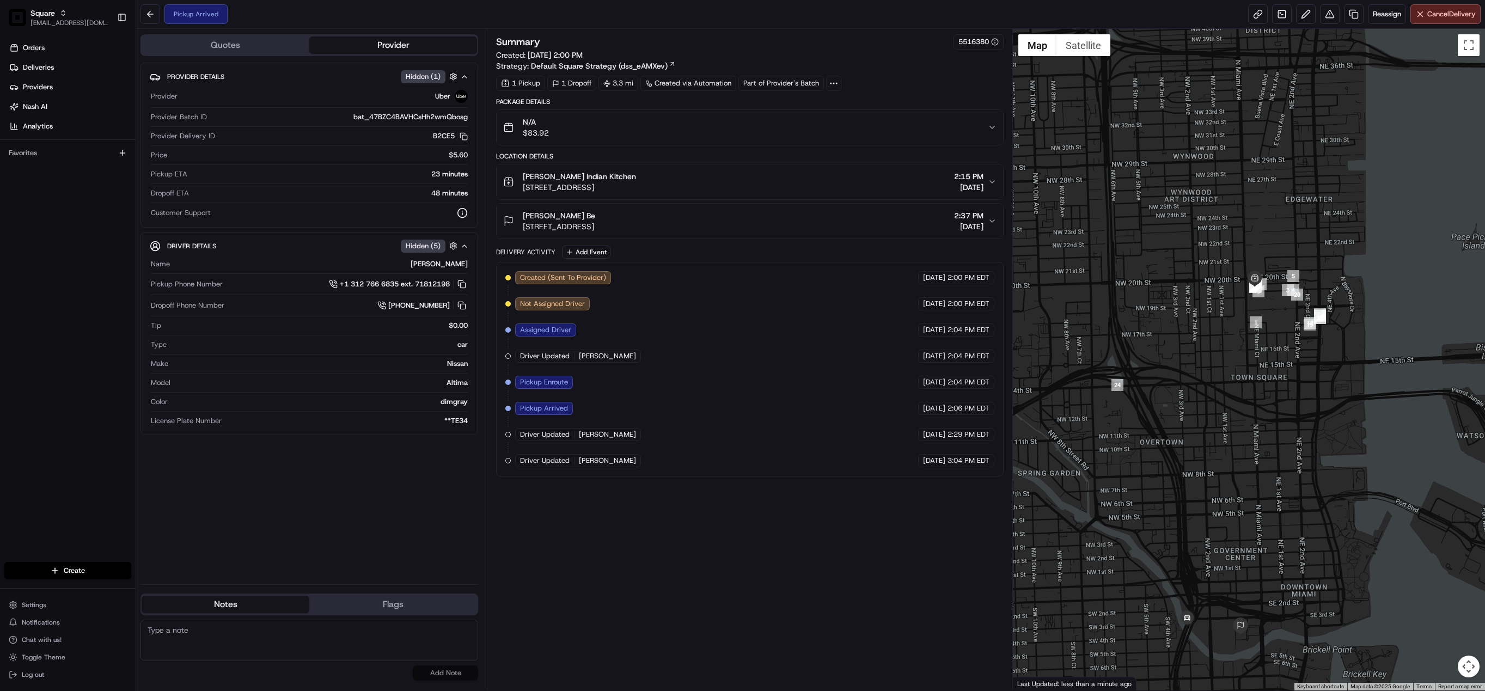
click at [281, 644] on textarea at bounding box center [309, 640] width 338 height 41
paste textarea "Chat/Caller Information: Merchant Reason for Call:"
click at [255, 644] on textarea "Chat/Caller Information: Merchant Reason for Call:" at bounding box center [309, 640] width 338 height 41
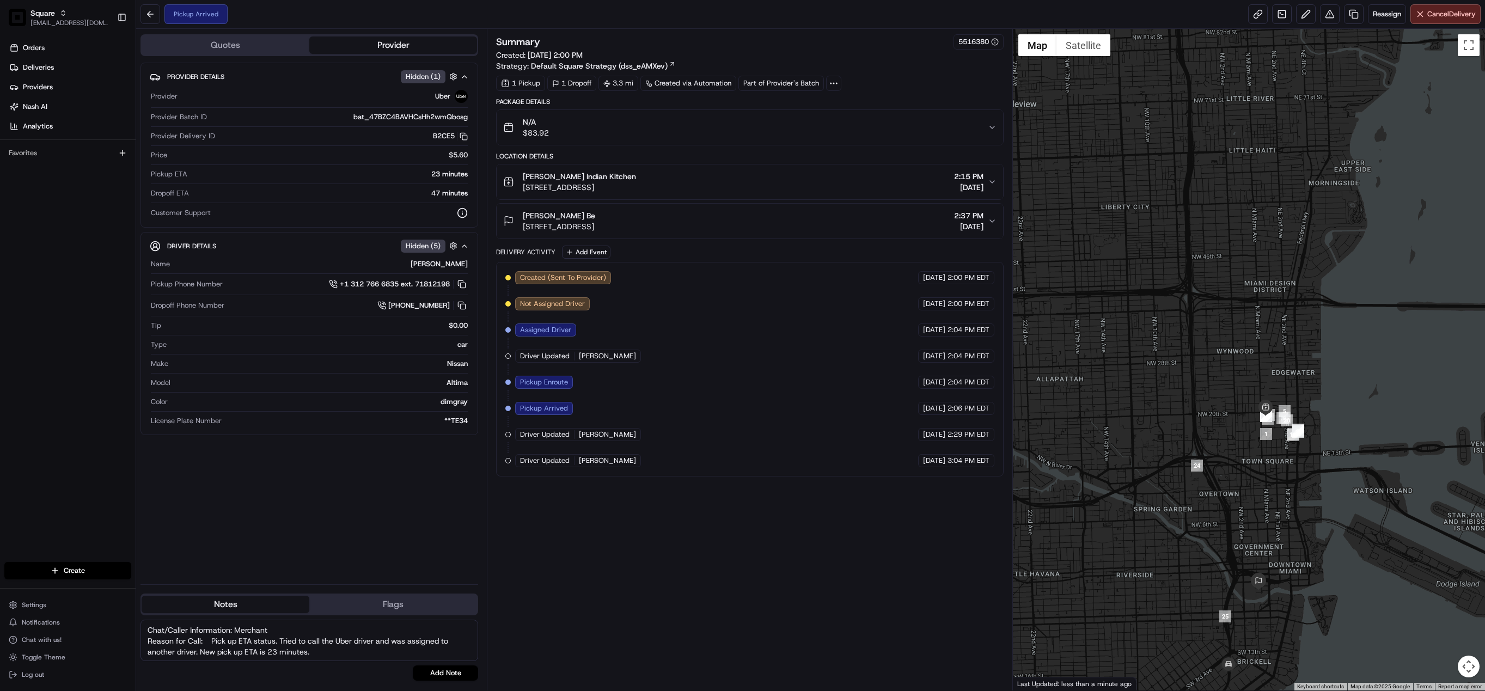
type textarea "Chat/Caller Information: Merchant Reason for Call: Pick up ETA status. Tried to…"
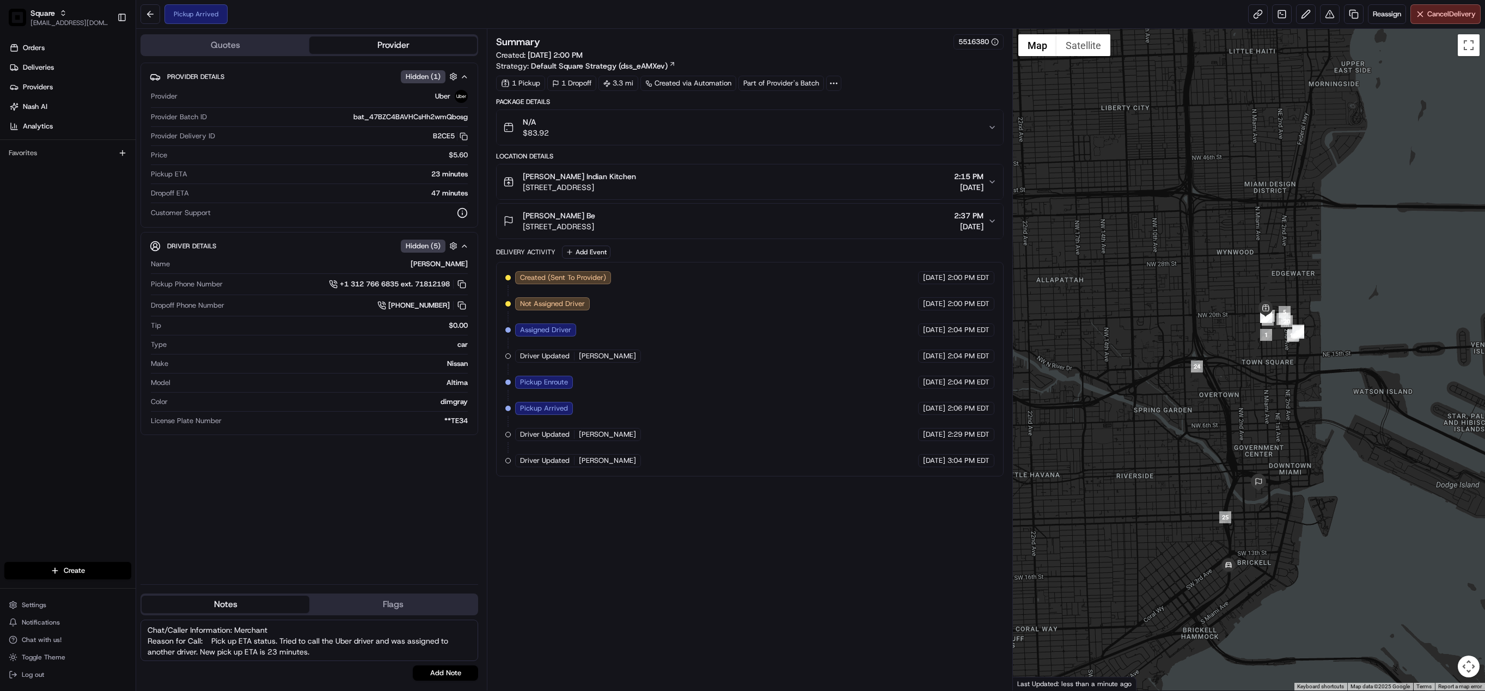
drag, startPoint x: 1258, startPoint y: 638, endPoint x: 1259, endPoint y: 538, distance: 99.6
click at [1259, 538] on div at bounding box center [1249, 359] width 472 height 661
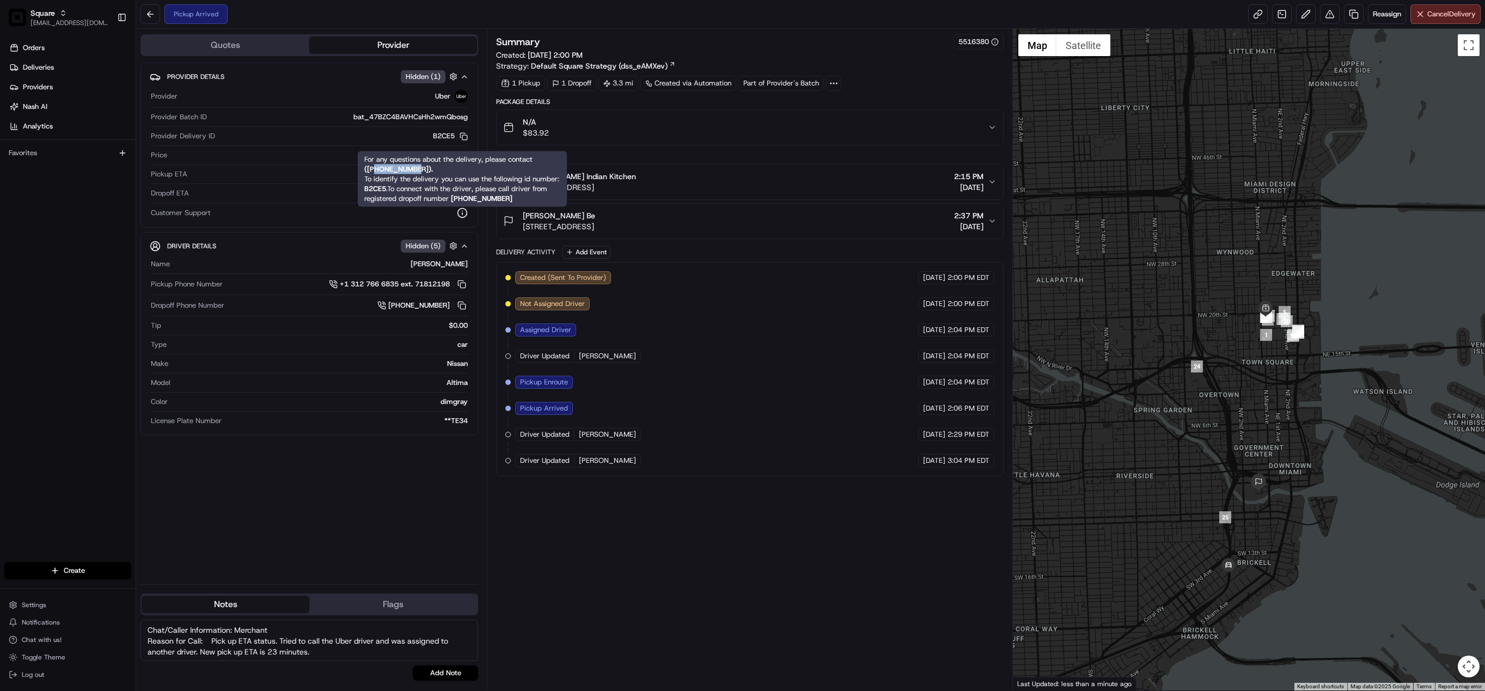
drag, startPoint x: 420, startPoint y: 169, endPoint x: 376, endPoint y: 167, distance: 44.1
click at [376, 167] on strong "( +18669873750 )." at bounding box center [398, 168] width 69 height 9
copy strong "8669873750"
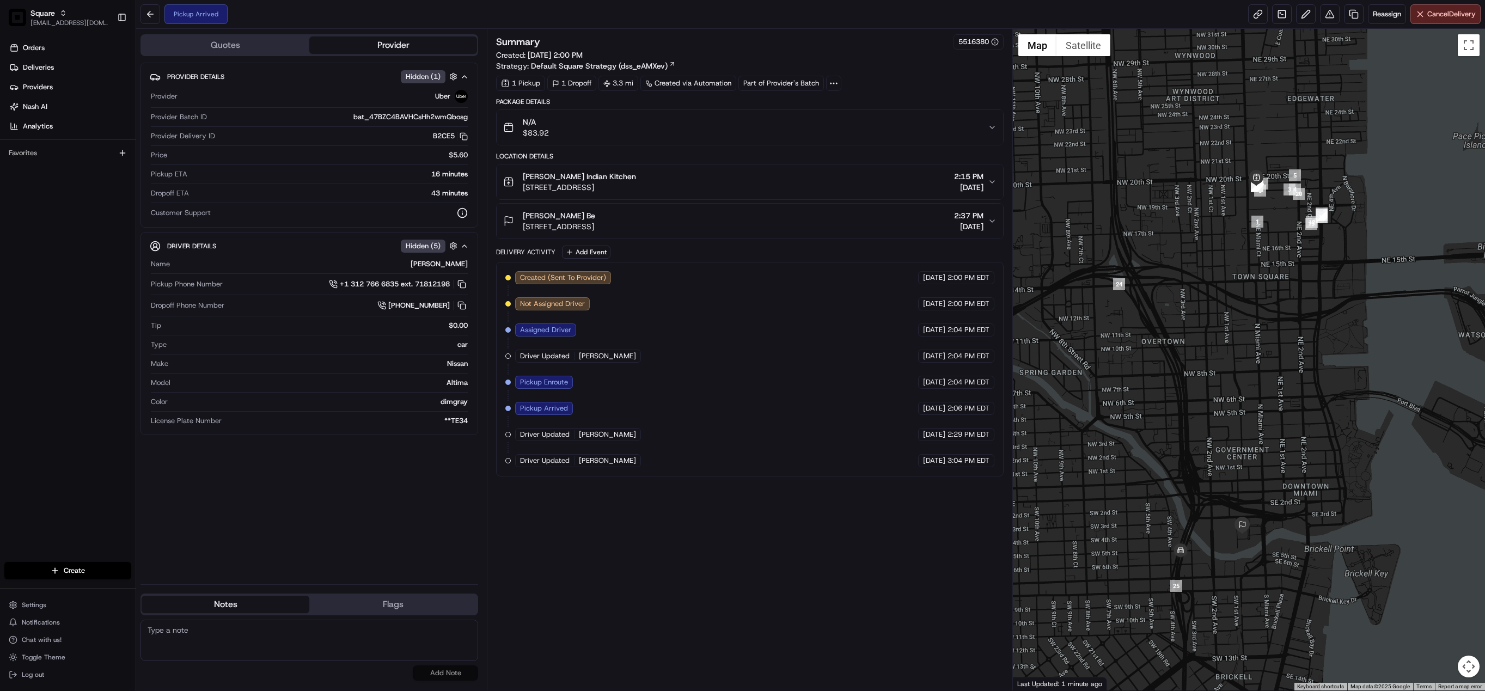
click at [236, 644] on textarea at bounding box center [309, 640] width 338 height 41
paste textarea "Chat/Caller Information: Merchant Reason for Call:"
click at [242, 639] on textarea "Chat/Caller Information: Merchant Reason for Call:" at bounding box center [309, 640] width 338 height 41
click at [396, 644] on textarea "Chat/Caller Information: Merchant Reason for Call: pick up ETA status. Previous…" at bounding box center [309, 640] width 338 height 41
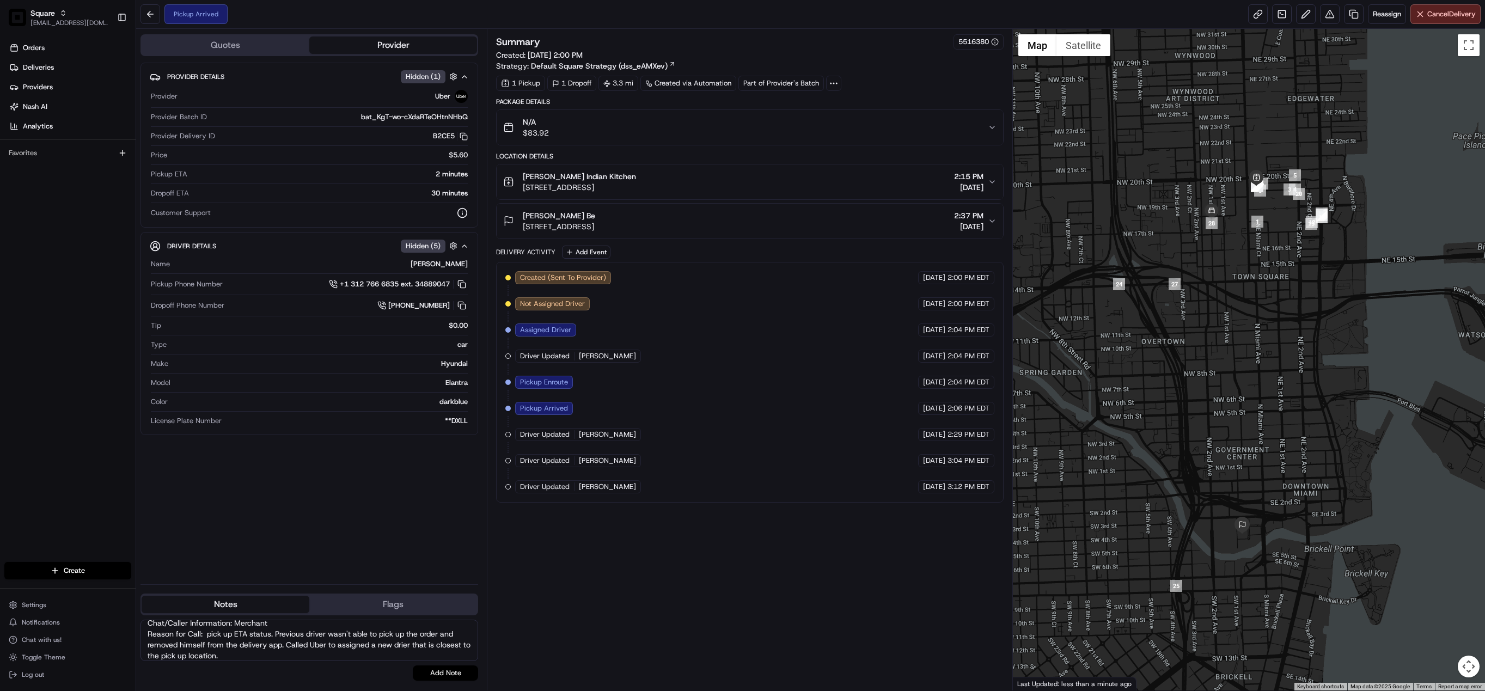
type textarea "Chat/Caller Information: Merchant Reason for Call: pick up ETA status. Previous…"
click at [435, 675] on button "Add Note" at bounding box center [445, 672] width 65 height 15
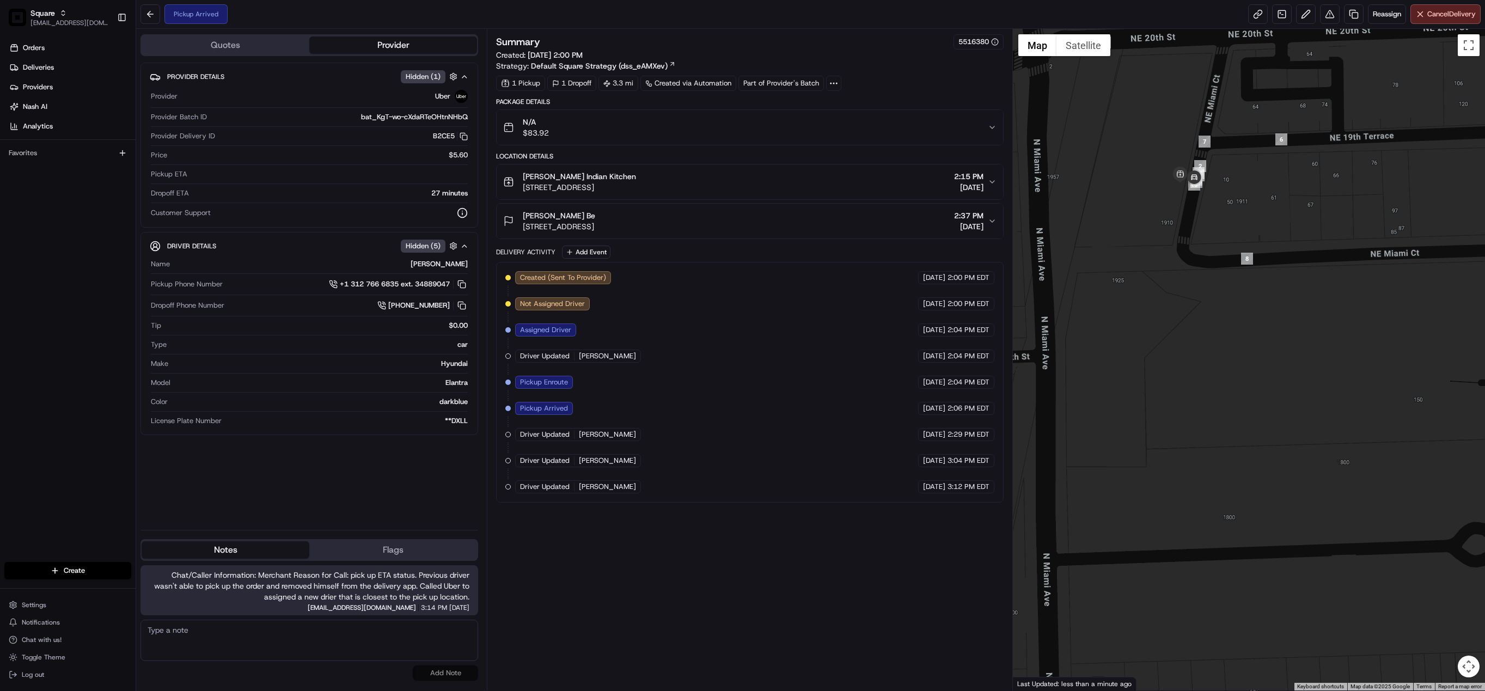
drag, startPoint x: 1159, startPoint y: 109, endPoint x: 1189, endPoint y: 264, distance: 157.1
click at [1189, 264] on div at bounding box center [1249, 359] width 472 height 661
